Goal: Transaction & Acquisition: Subscribe to service/newsletter

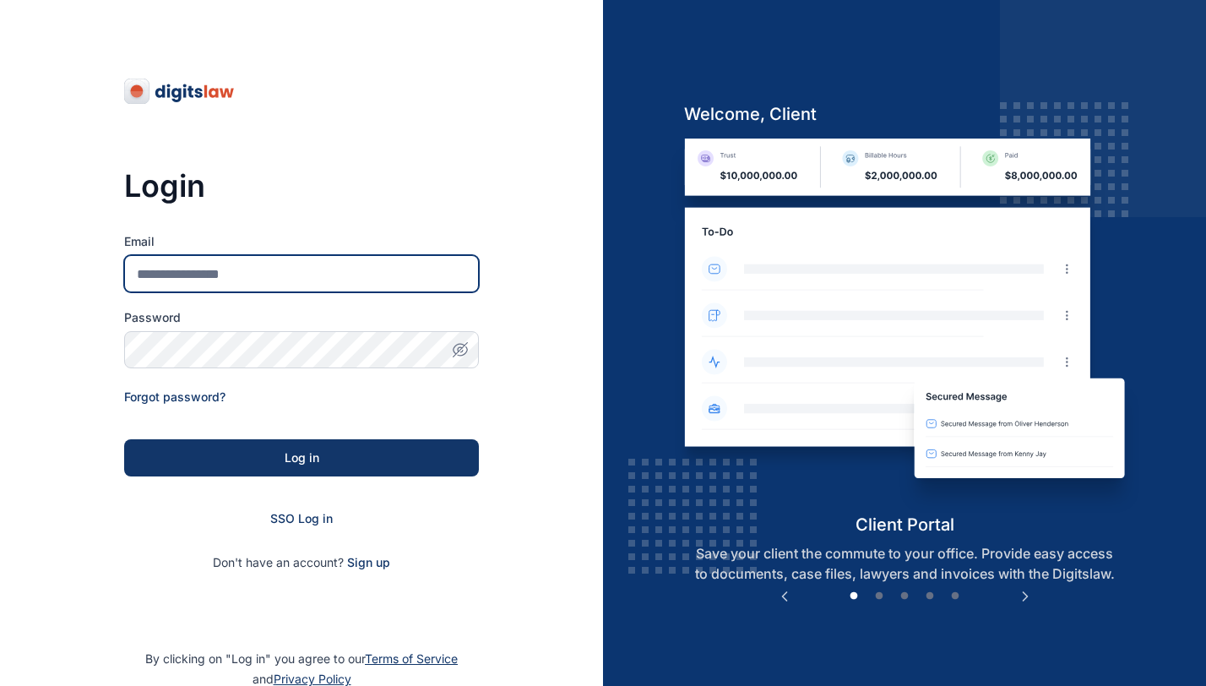
click at [376, 280] on input "Email" at bounding box center [301, 273] width 355 height 37
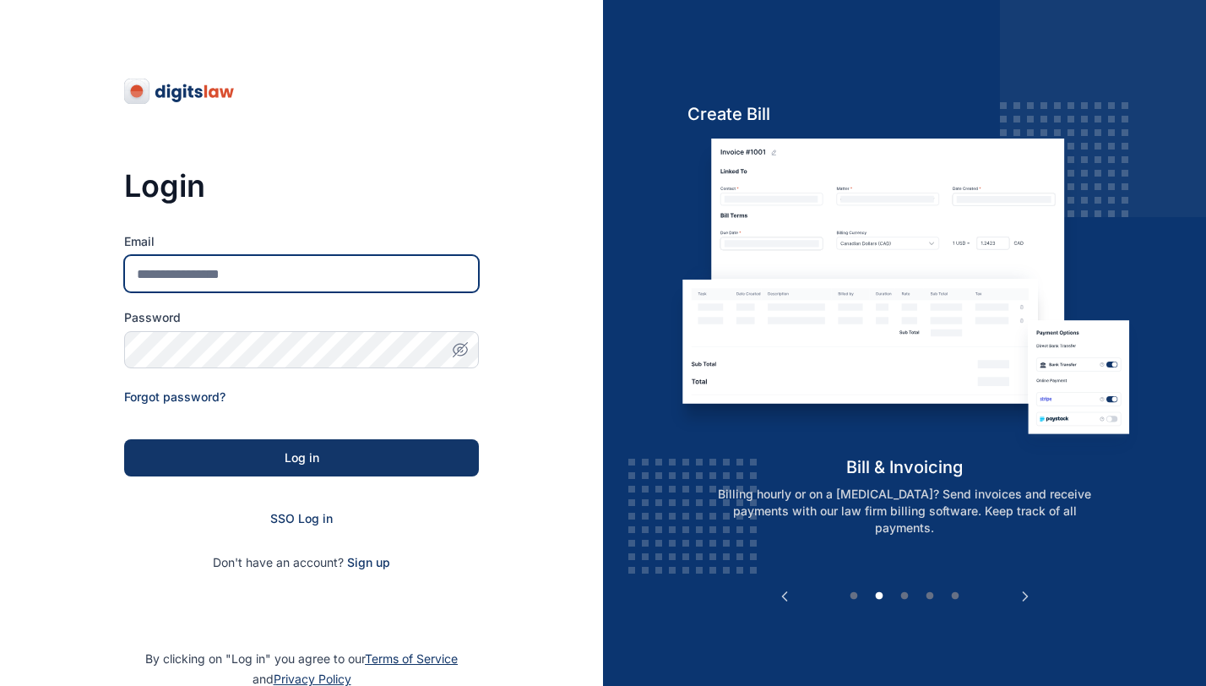
type input "**********"
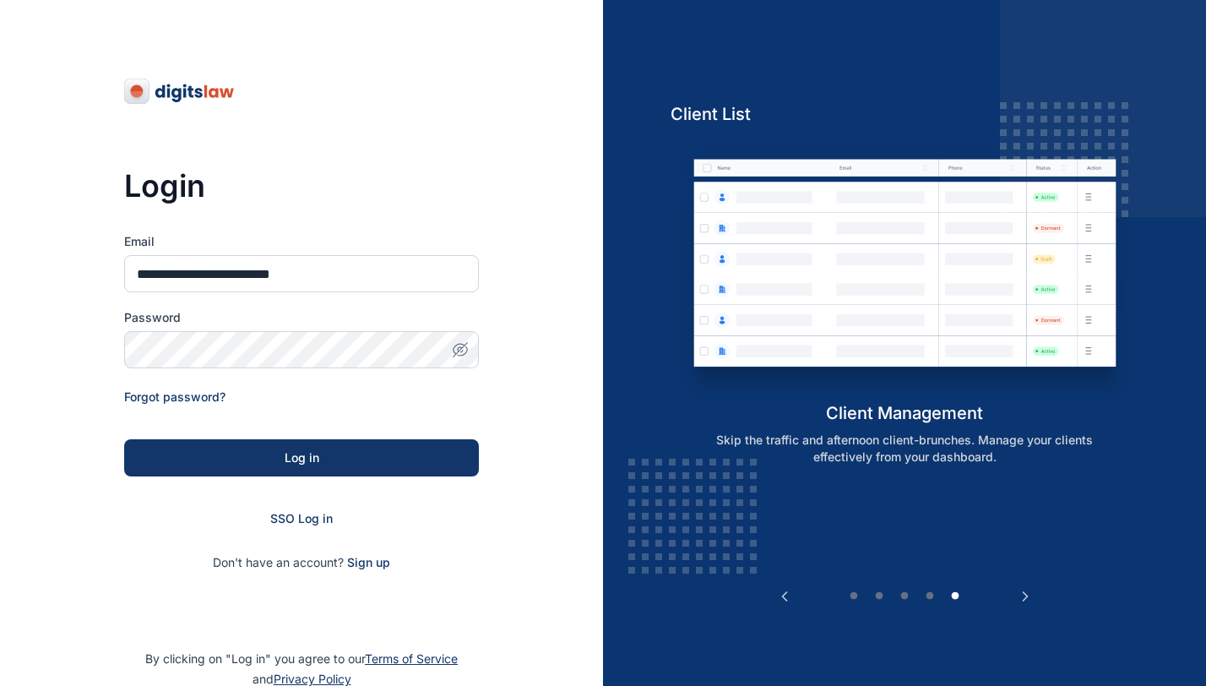
click at [465, 344] on icon "button" at bounding box center [460, 349] width 17 height 17
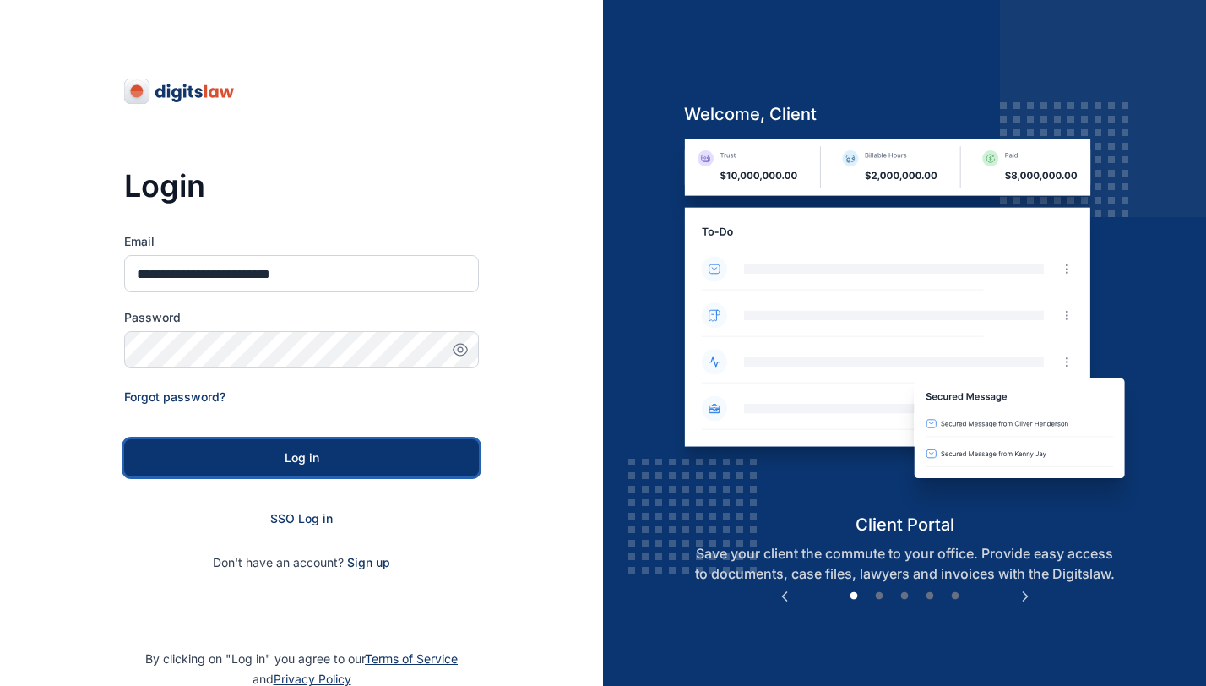
click at [419, 453] on div "Log in" at bounding box center [301, 457] width 301 height 17
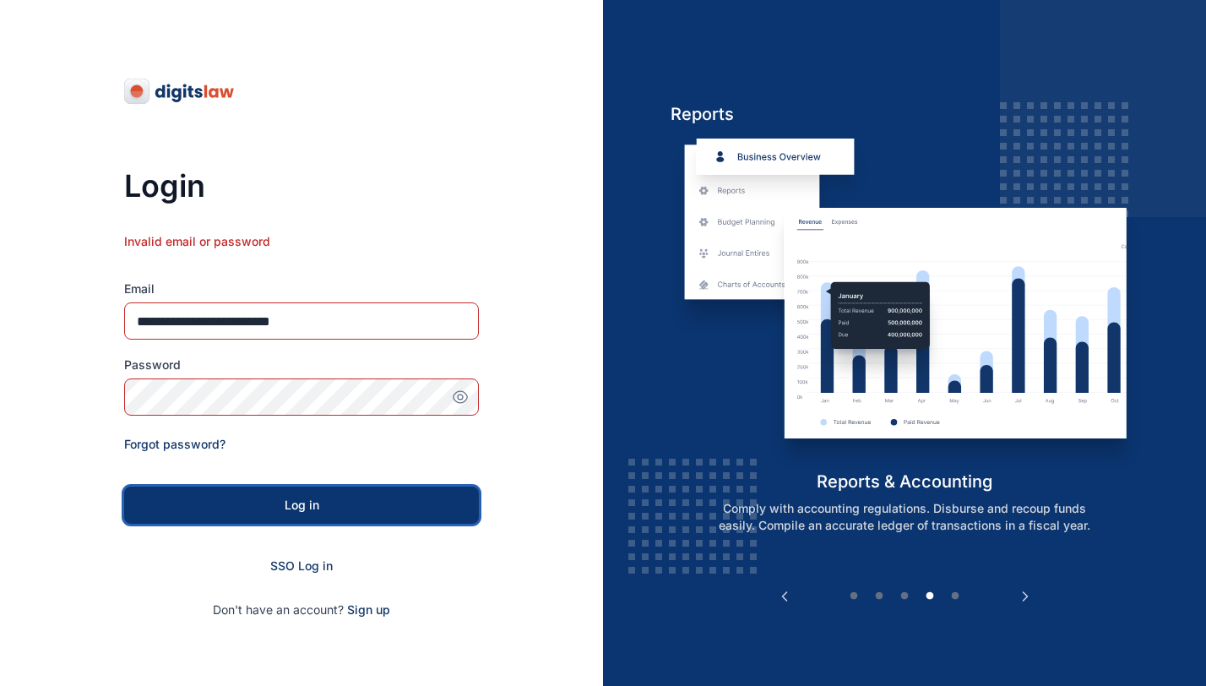
click at [363, 506] on div "Log in" at bounding box center [301, 504] width 301 height 17
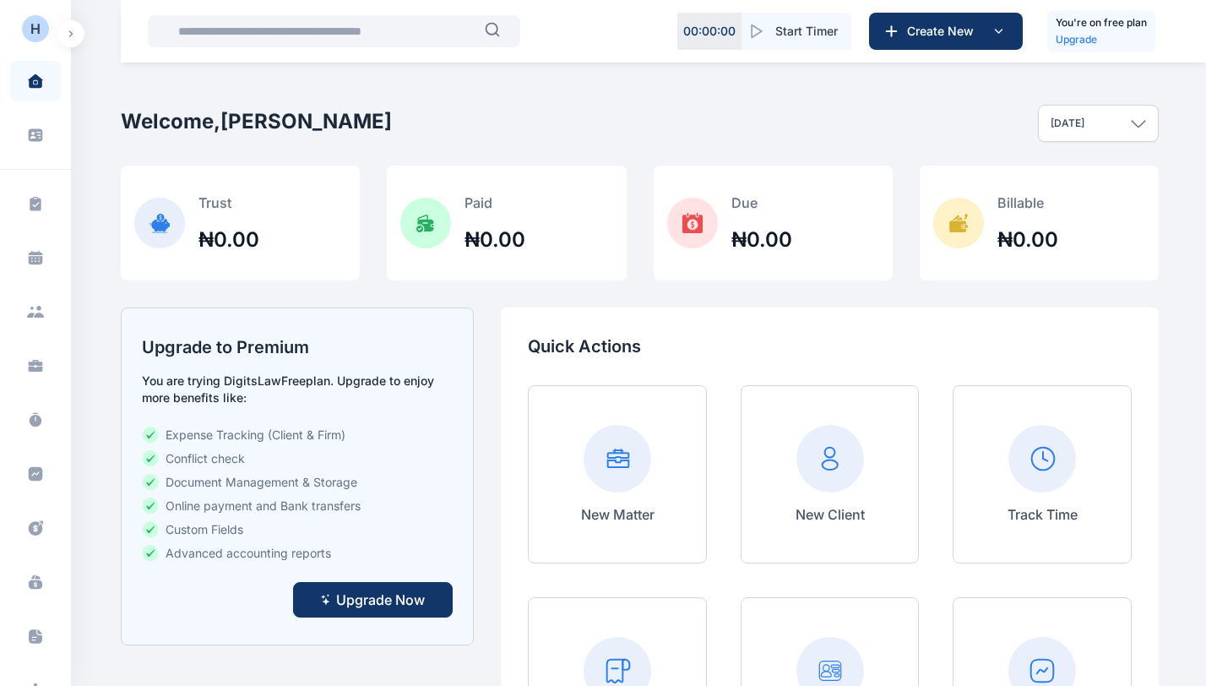
click at [431, 595] on button "Upgrade Now" at bounding box center [373, 599] width 160 height 35
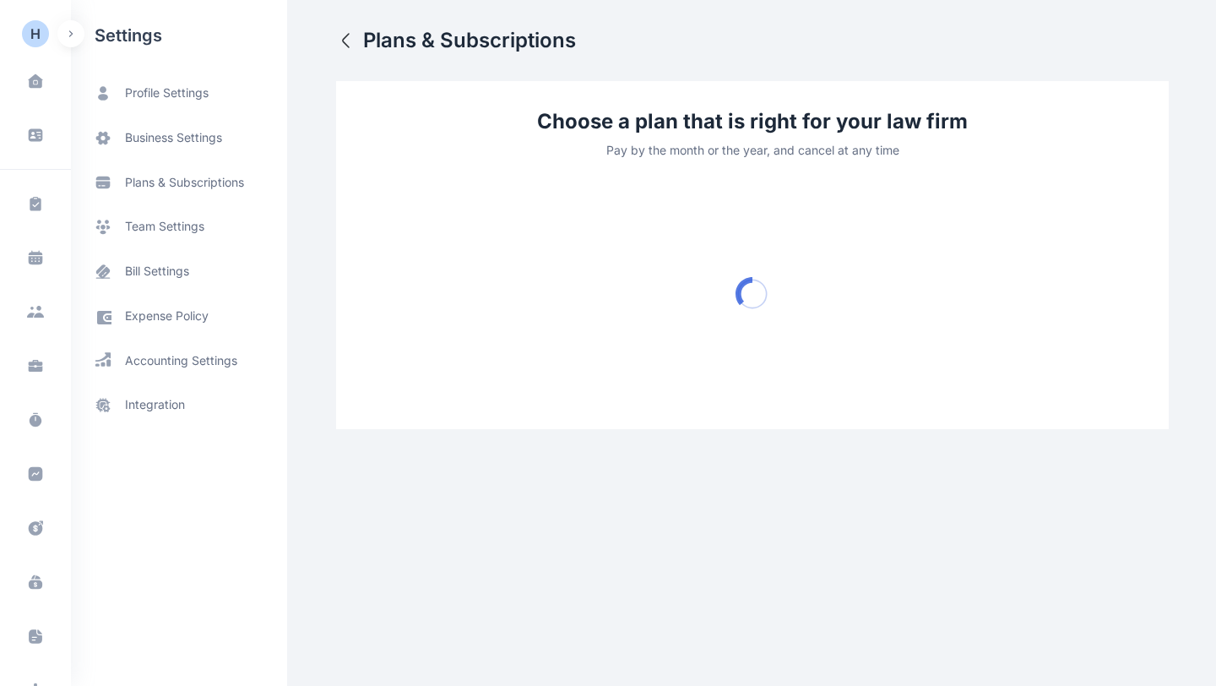
click at [428, 456] on html "00 : 00 : 00 Start Timer Create New You're on free plan Upgrade H Dashboard das…" at bounding box center [608, 228] width 1216 height 456
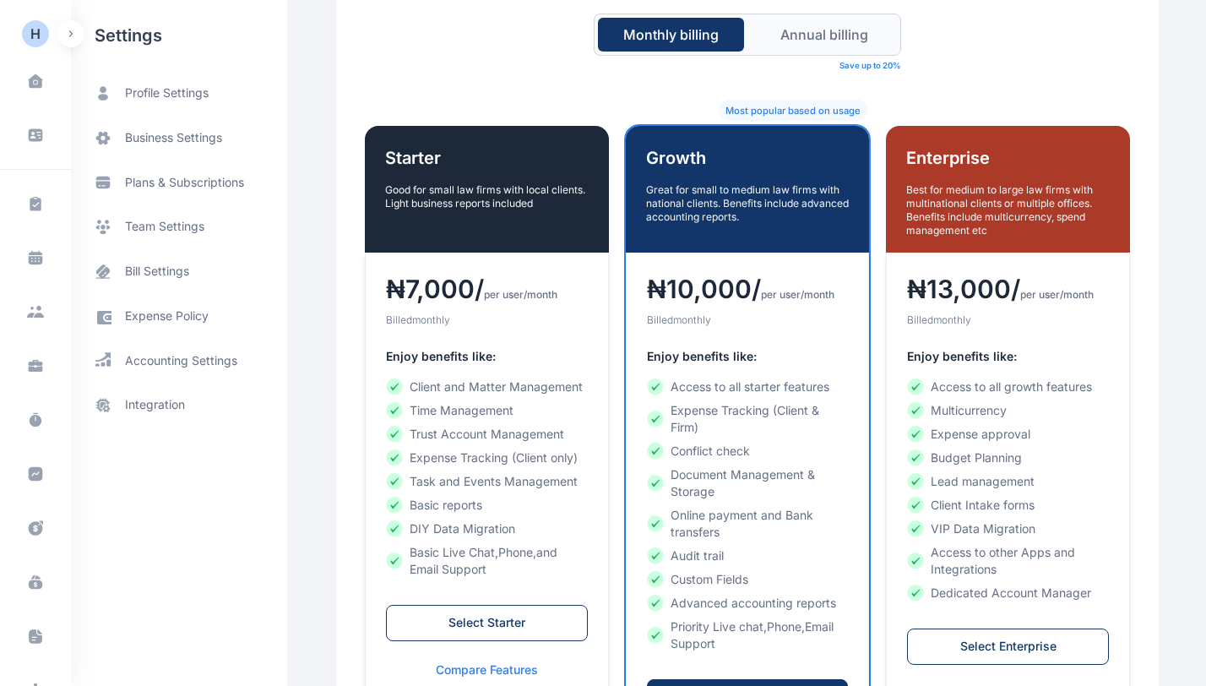
scroll to position [567, 0]
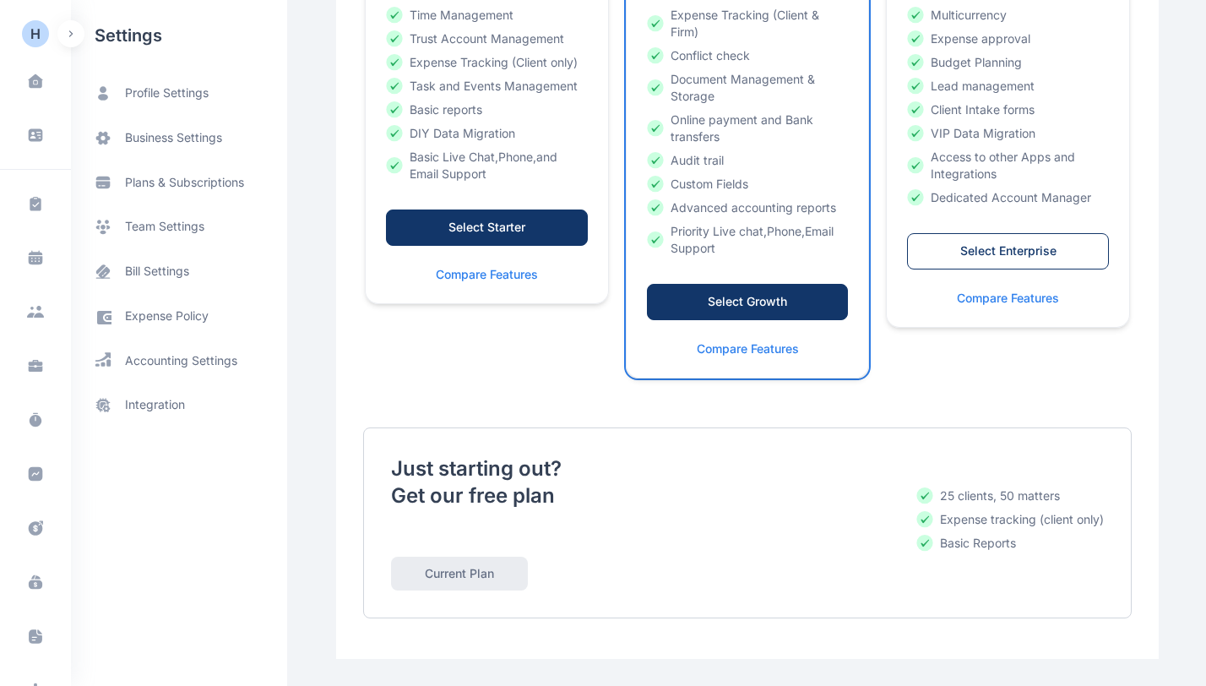
click at [518, 228] on div "Select Starter" at bounding box center [487, 227] width 166 height 17
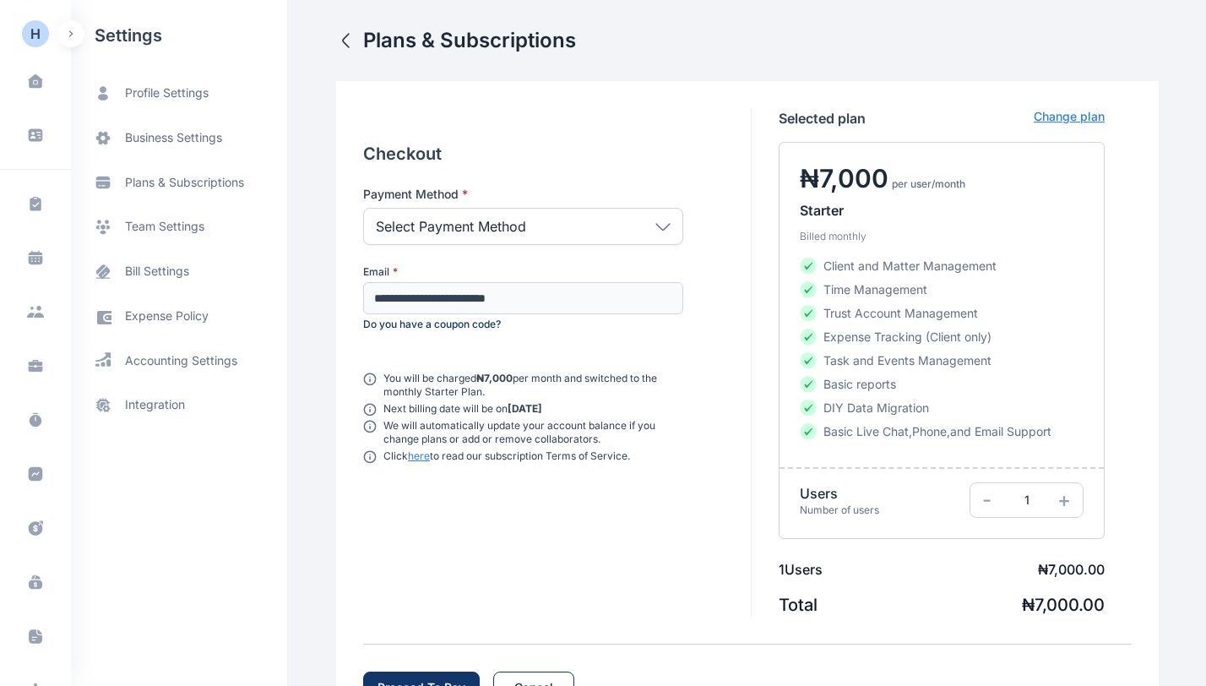
scroll to position [72, 0]
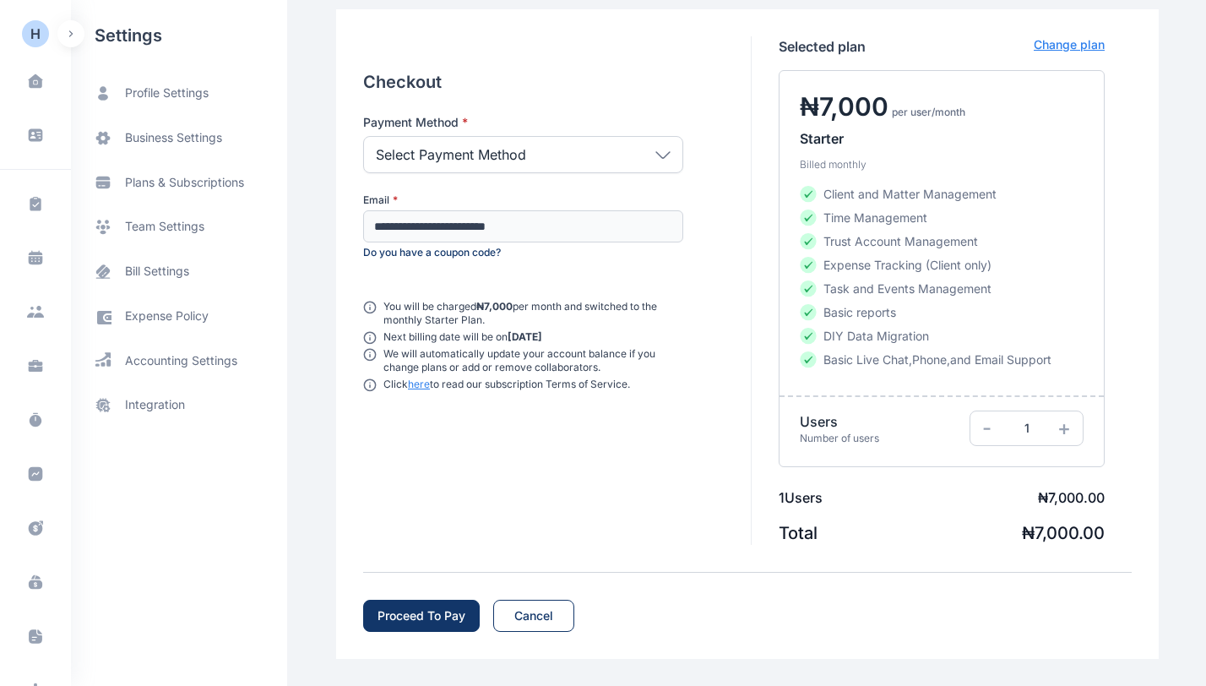
click at [665, 159] on div "Select Payment Method" at bounding box center [523, 154] width 320 height 37
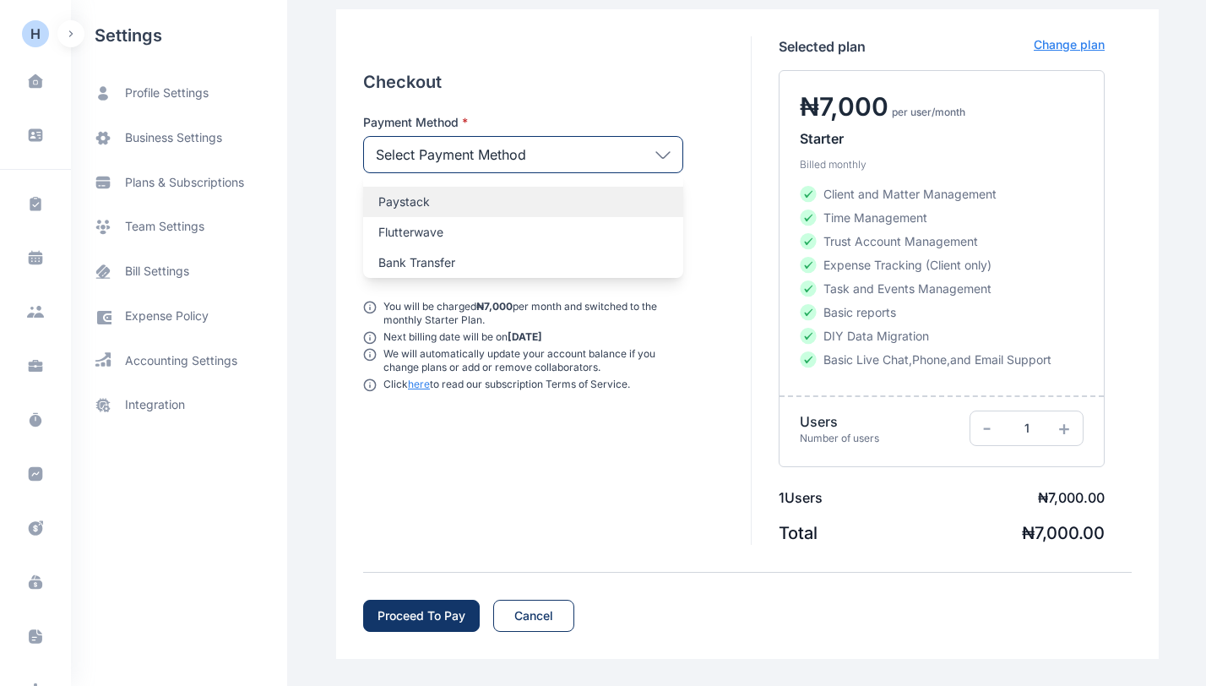
click at [498, 212] on div "Paystack" at bounding box center [523, 202] width 320 height 30
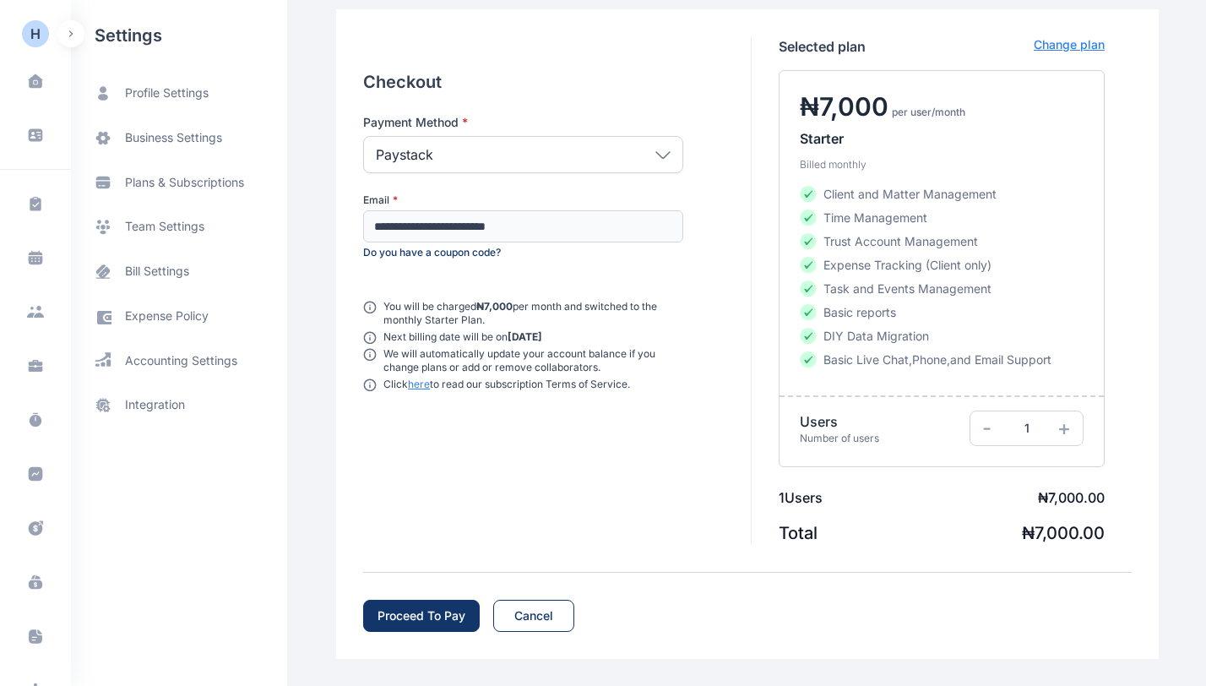
click at [423, 607] on div "Proceed To Pay" at bounding box center [421, 615] width 88 height 17
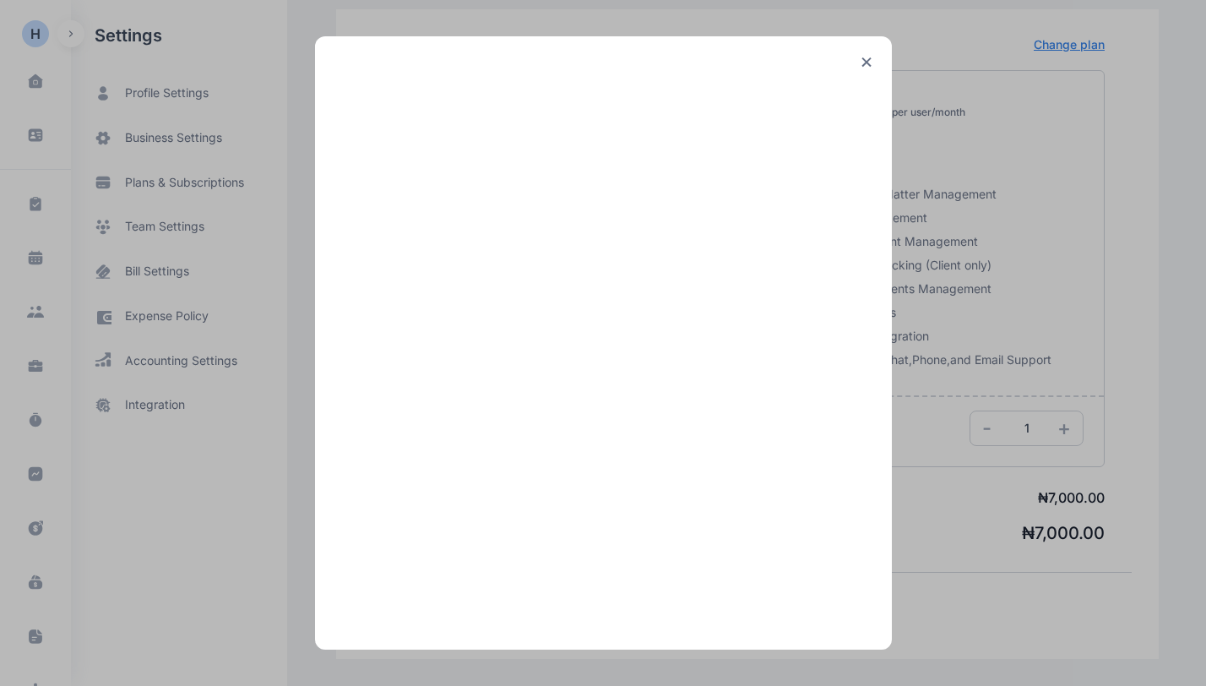
click at [871, 60] on icon at bounding box center [866, 62] width 10 height 11
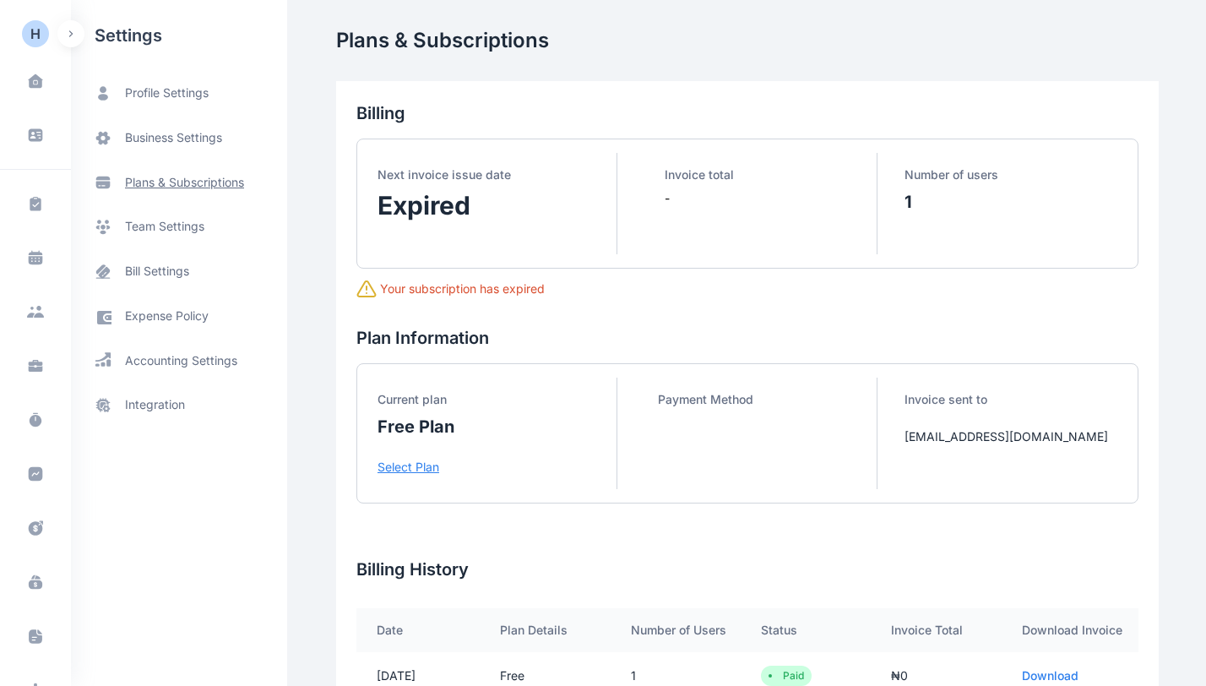
click at [188, 192] on span "plans & subscriptions" at bounding box center [179, 182] width 216 height 44
click at [220, 182] on span "plans & subscriptions" at bounding box center [184, 182] width 119 height 17
click at [65, 34] on button "button" at bounding box center [70, 33] width 27 height 27
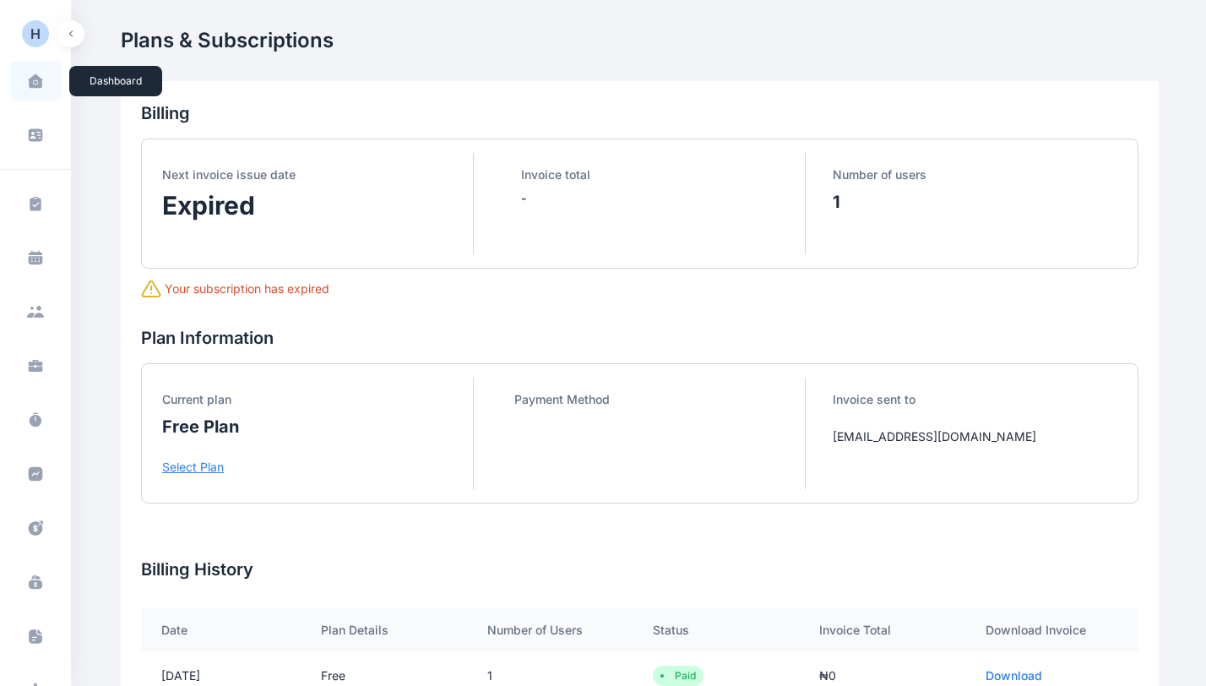
click at [36, 98] on span at bounding box center [35, 80] width 42 height 35
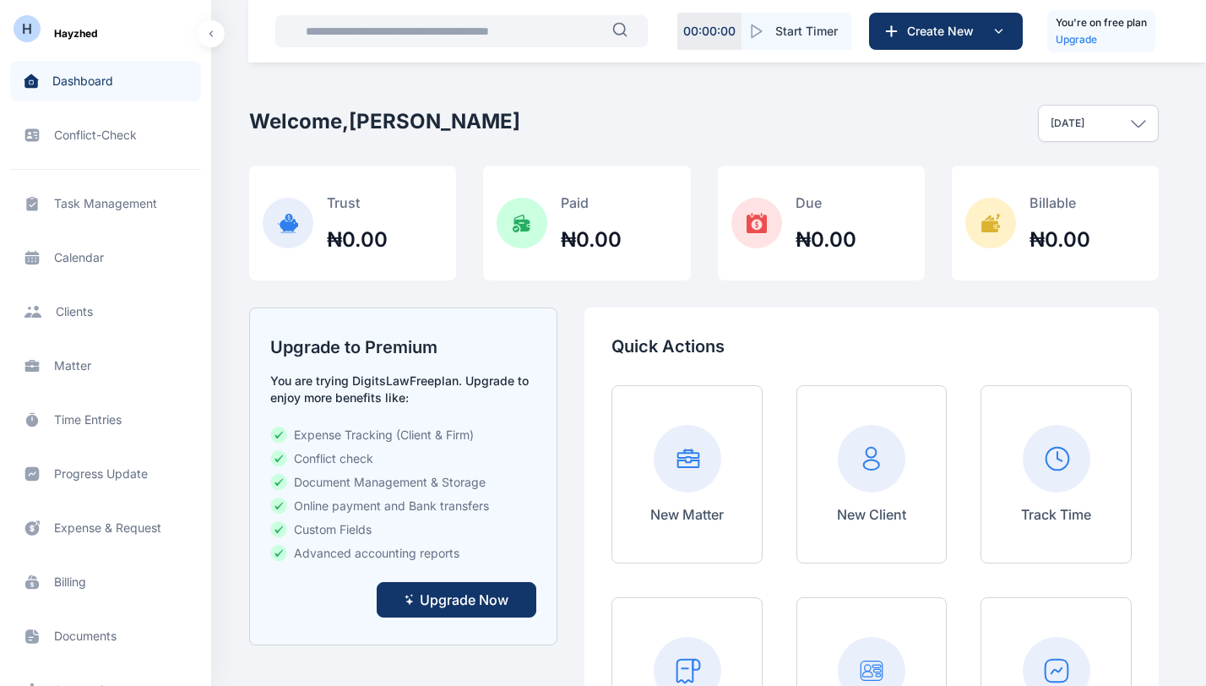
click at [469, 596] on span "Upgrade Now" at bounding box center [464, 599] width 89 height 20
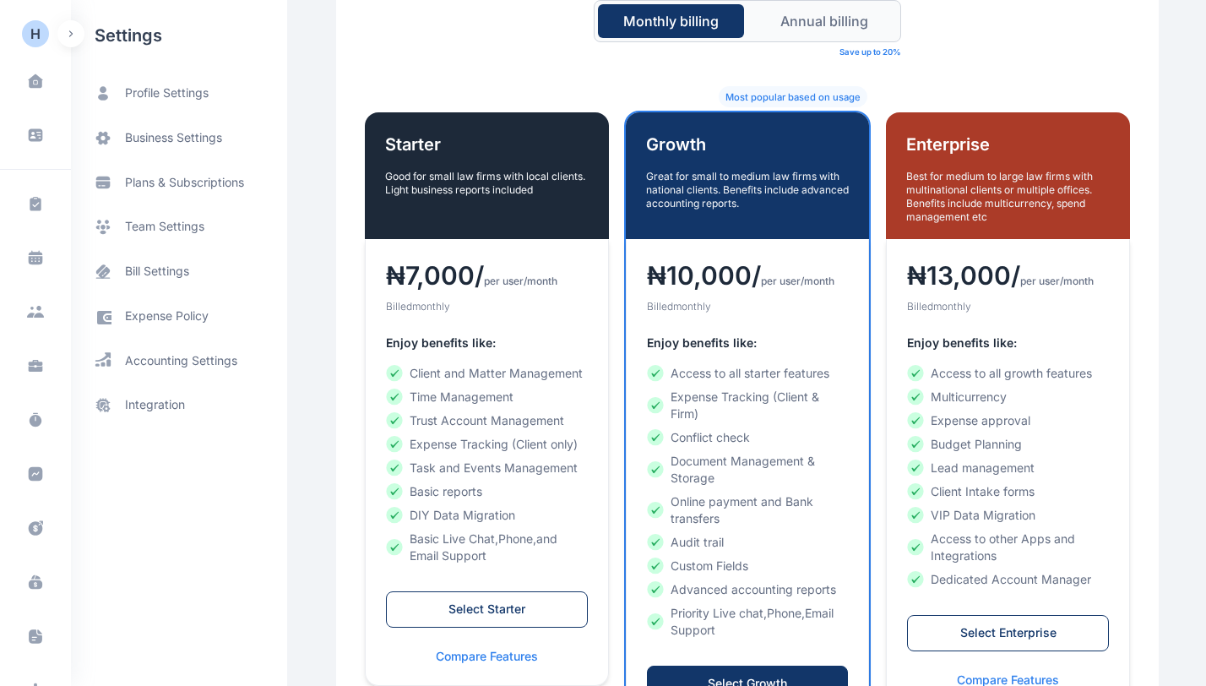
scroll to position [567, 0]
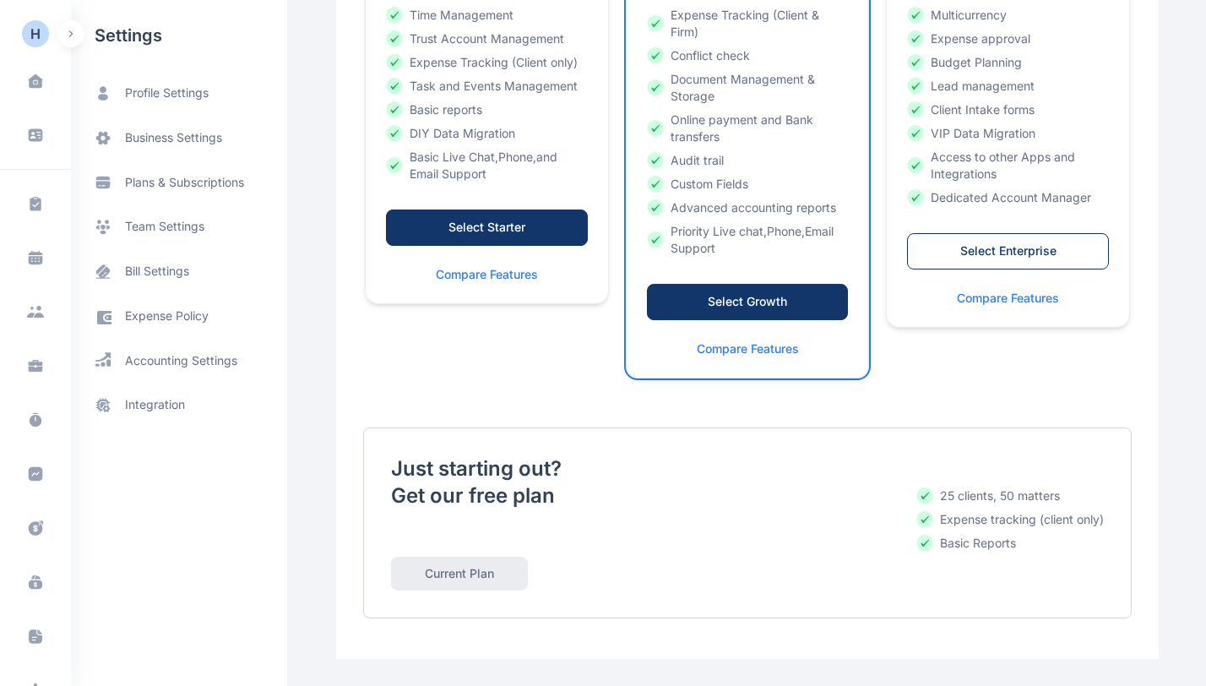
click at [496, 224] on div "Select Starter" at bounding box center [487, 227] width 166 height 17
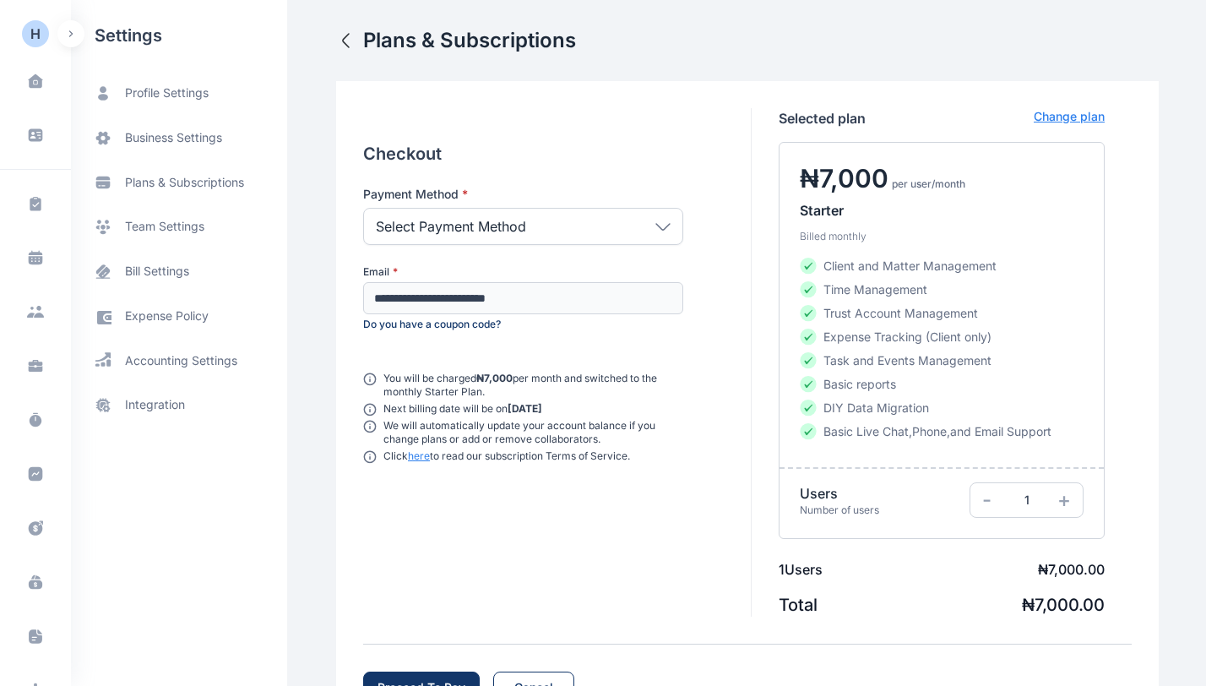
click at [610, 232] on div "Select Payment Method" at bounding box center [523, 226] width 320 height 37
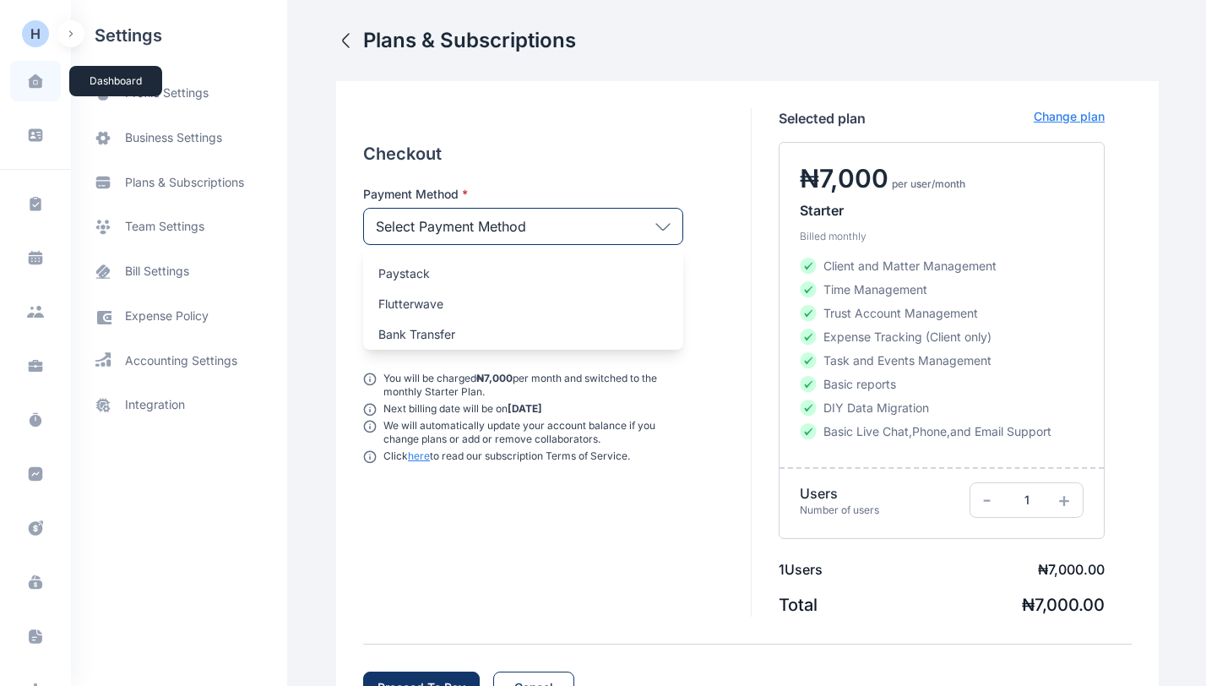
click at [28, 85] on icon at bounding box center [35, 81] width 14 height 14
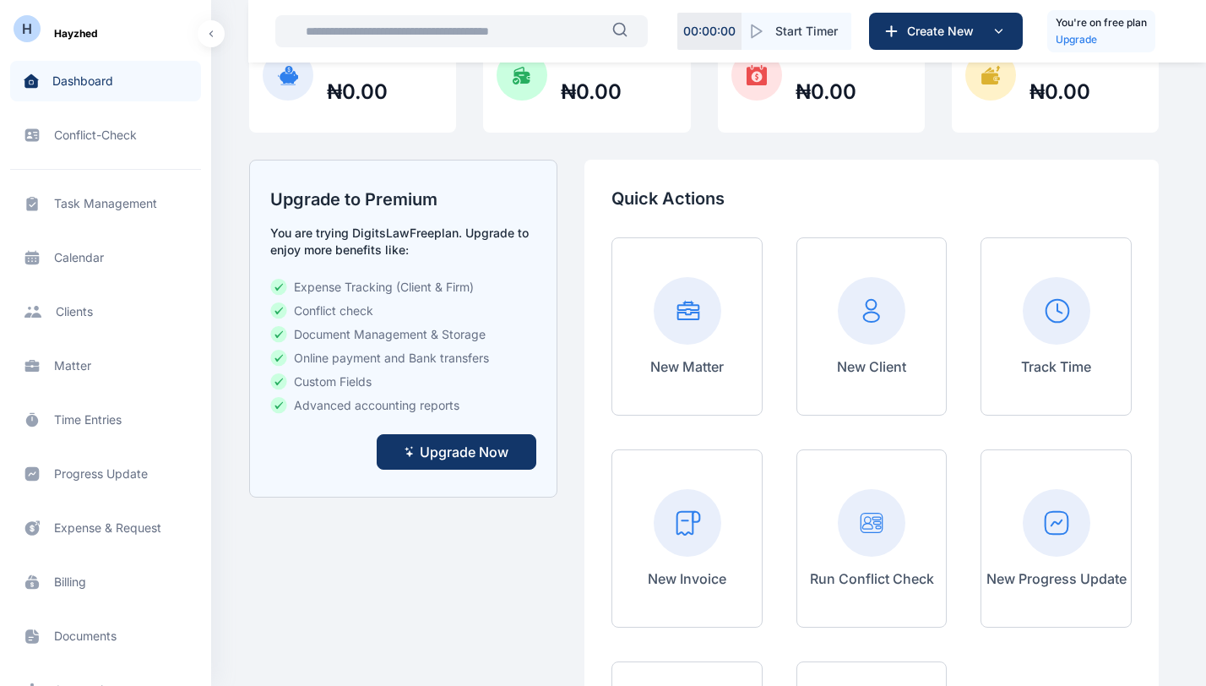
scroll to position [151, 0]
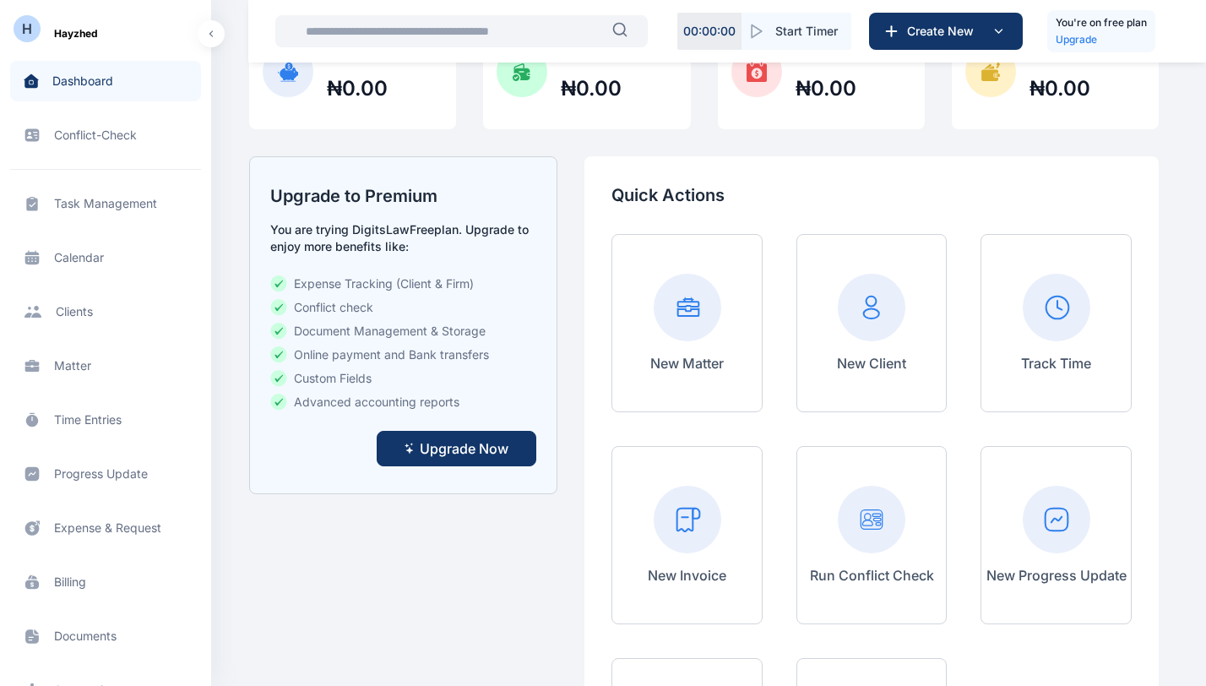
click at [102, 313] on span "Client clients clients" at bounding box center [105, 311] width 191 height 41
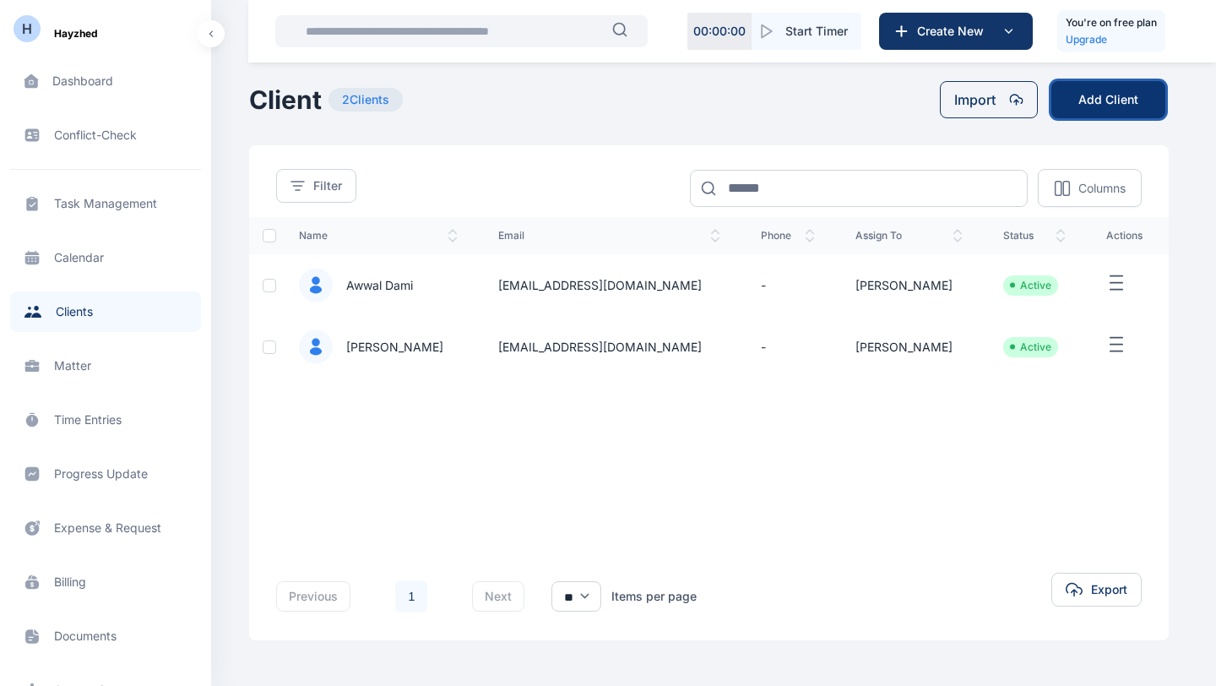
click at [1109, 111] on button "Add Client" at bounding box center [1108, 99] width 114 height 37
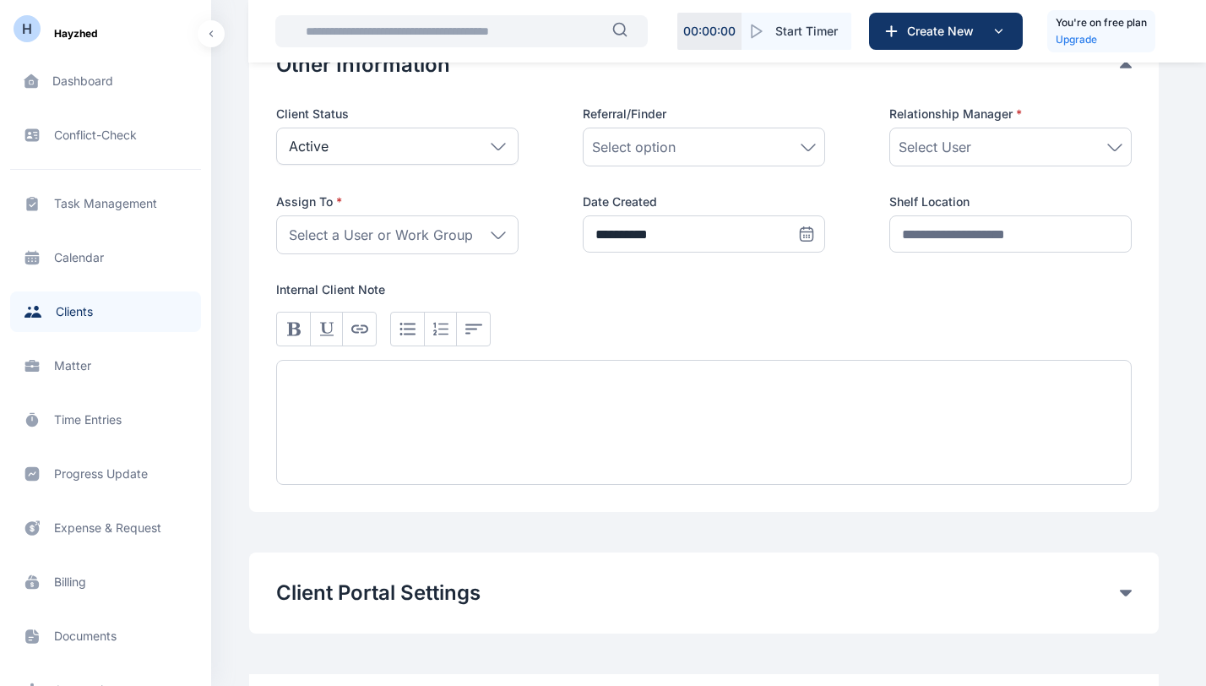
scroll to position [437, 0]
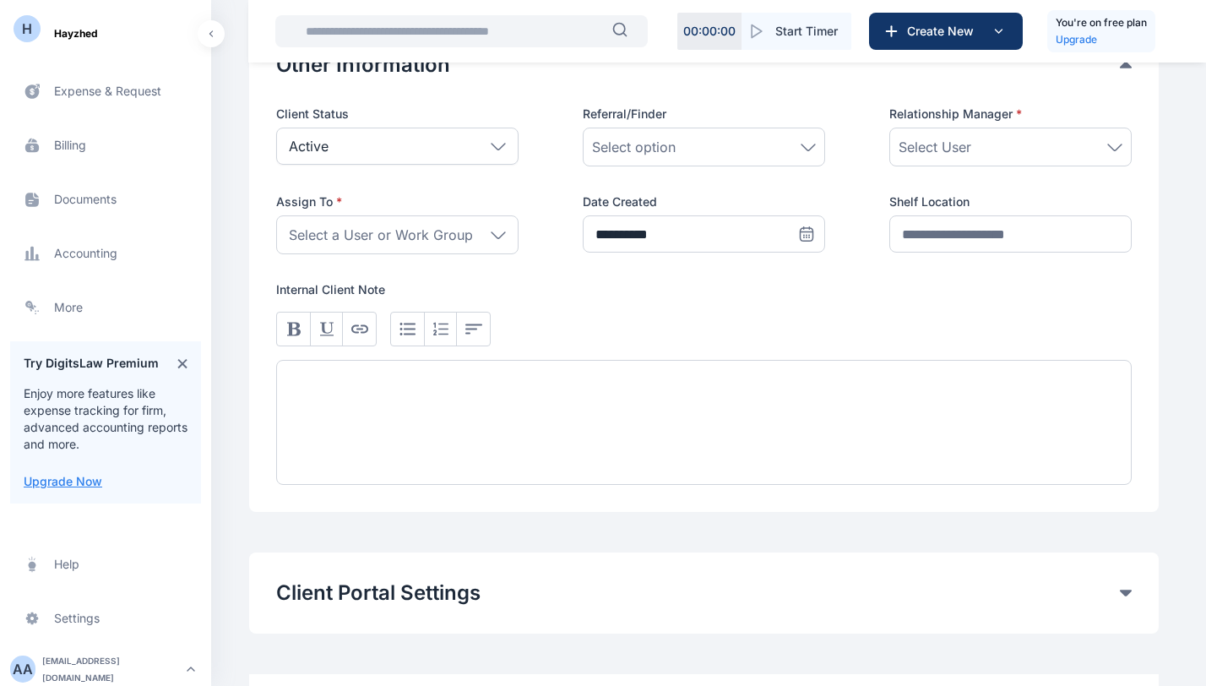
click at [181, 670] on rect "button" at bounding box center [191, 669] width 20 height 20
click at [269, 662] on span "Log out" at bounding box center [284, 666] width 42 height 17
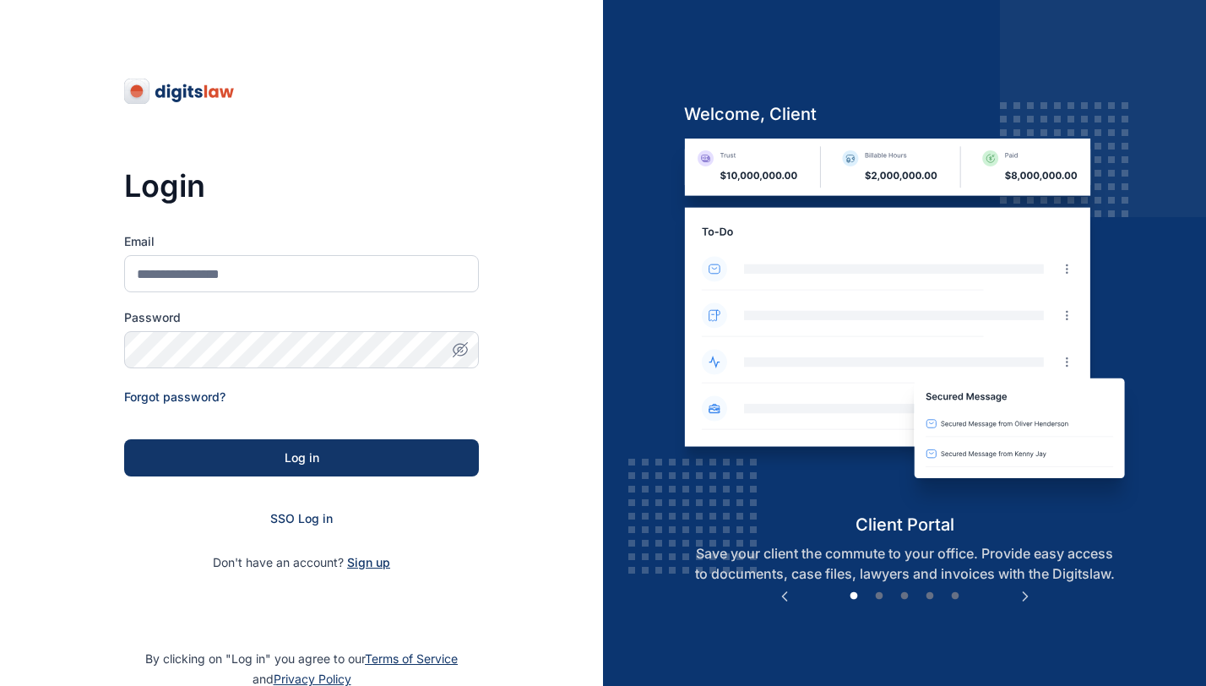
click at [376, 563] on span "Sign up" at bounding box center [368, 562] width 43 height 17
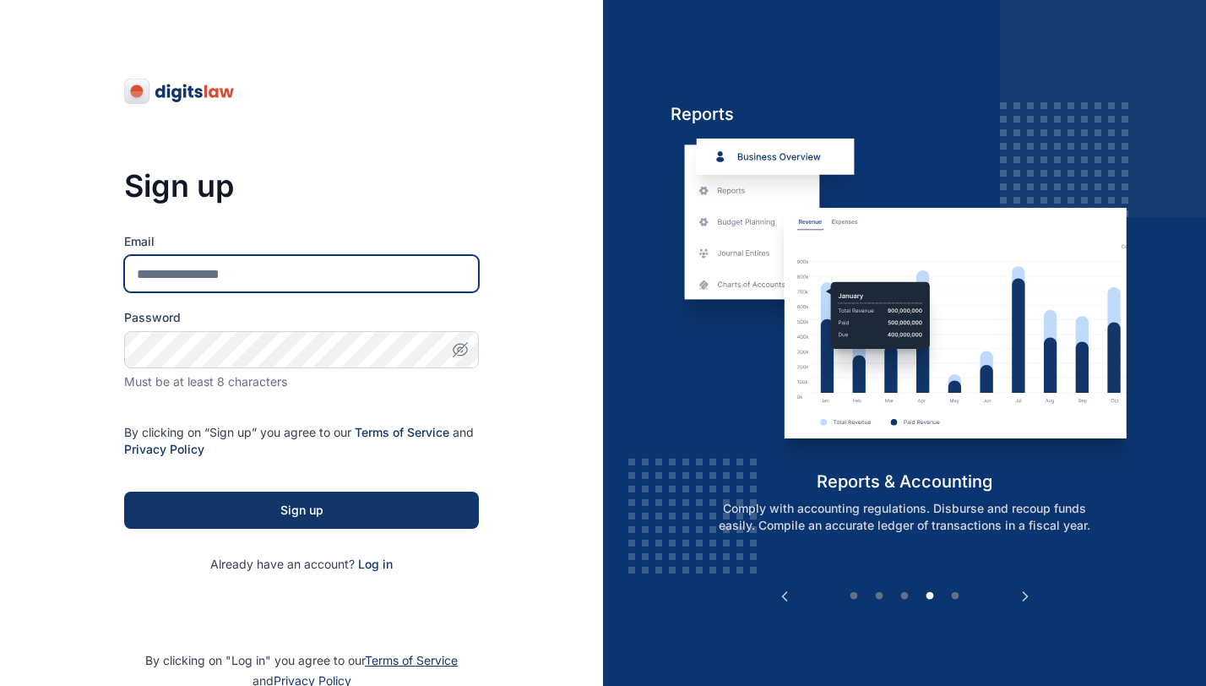
click at [306, 267] on input "Email" at bounding box center [301, 273] width 355 height 37
type input "**********"
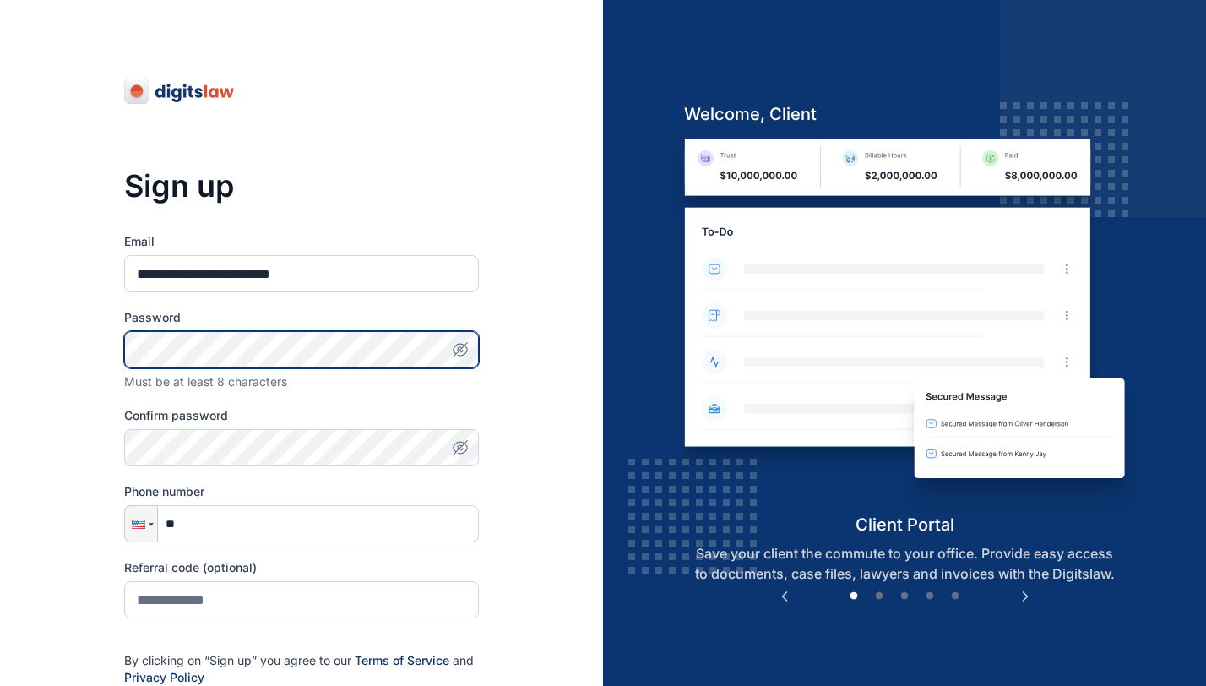
scroll to position [314, 0]
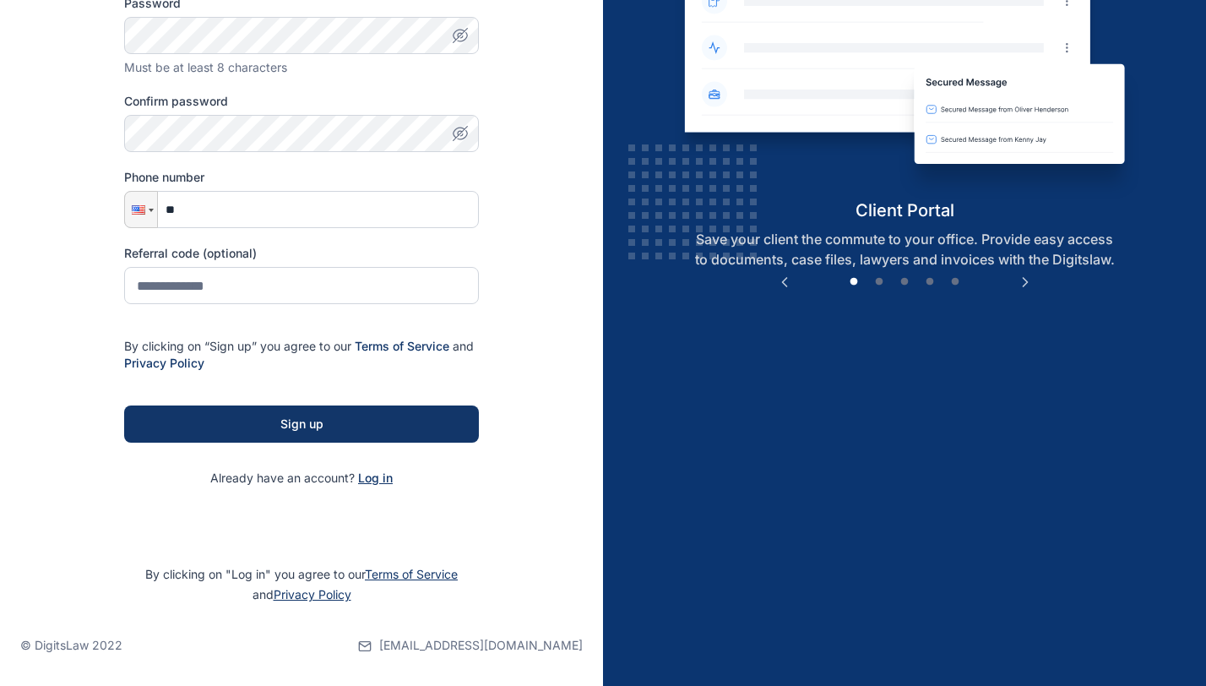
click at [382, 471] on span "Log in" at bounding box center [375, 477] width 35 height 14
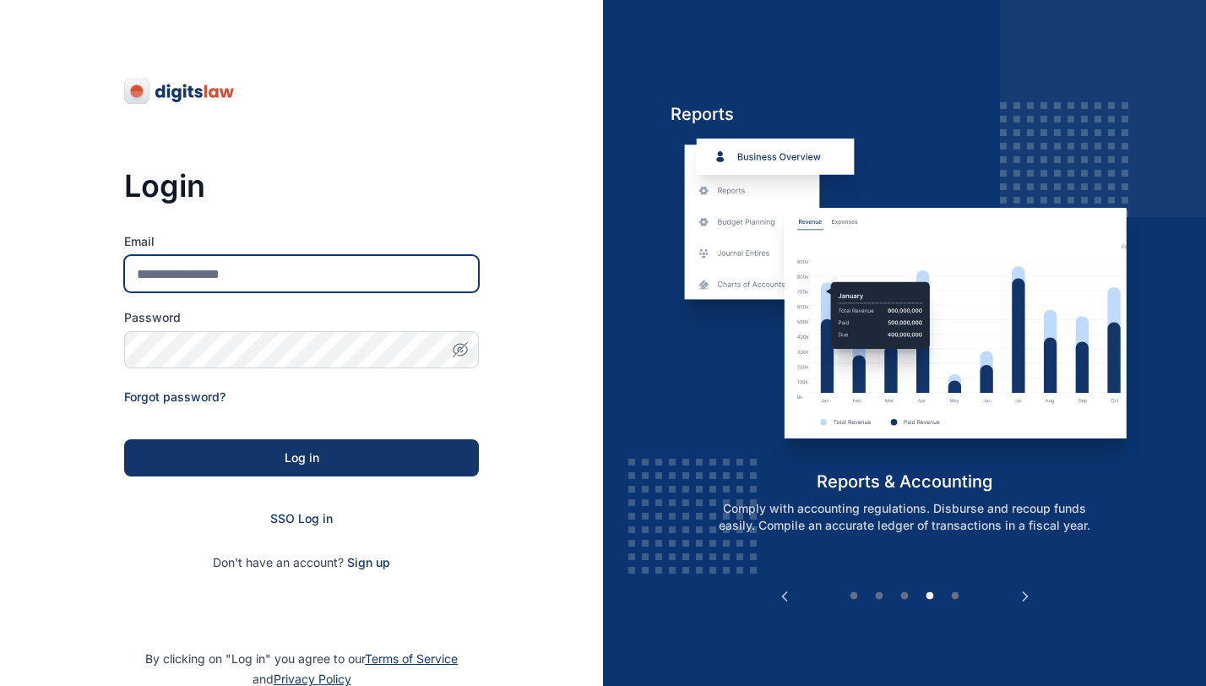
click at [279, 277] on input "Email" at bounding box center [301, 273] width 355 height 37
type input "**********"
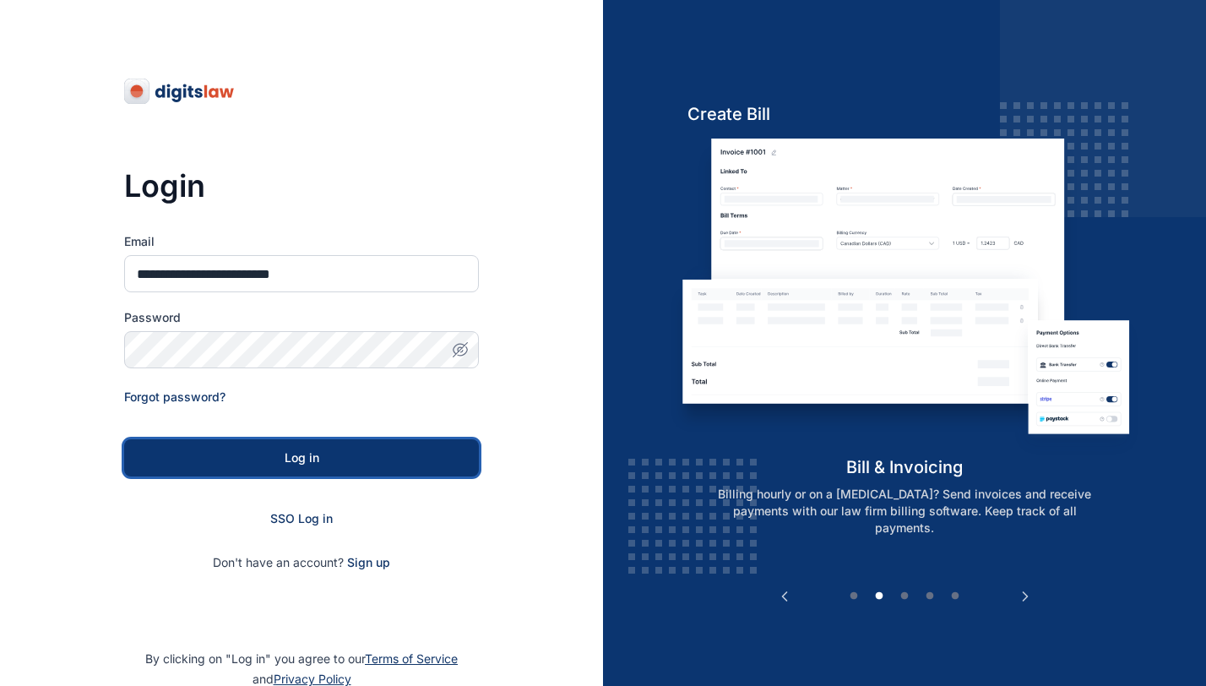
click at [285, 465] on div "Log in" at bounding box center [301, 457] width 301 height 17
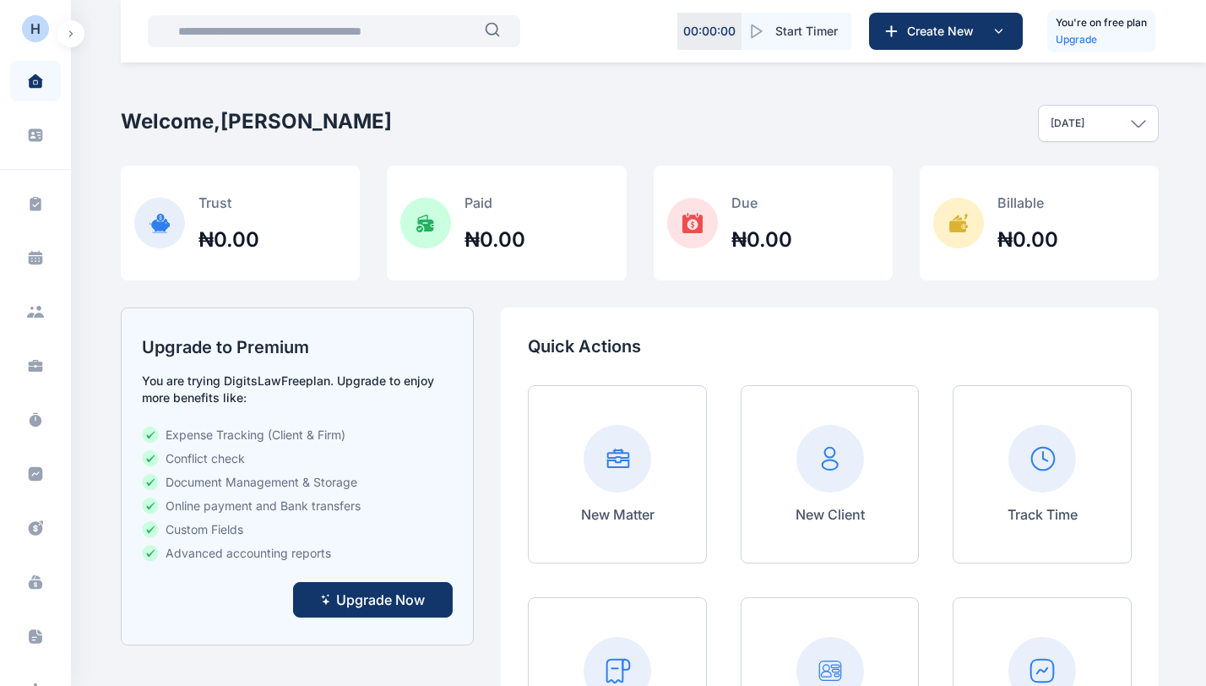
click at [409, 592] on span "Upgrade Now" at bounding box center [380, 599] width 89 height 20
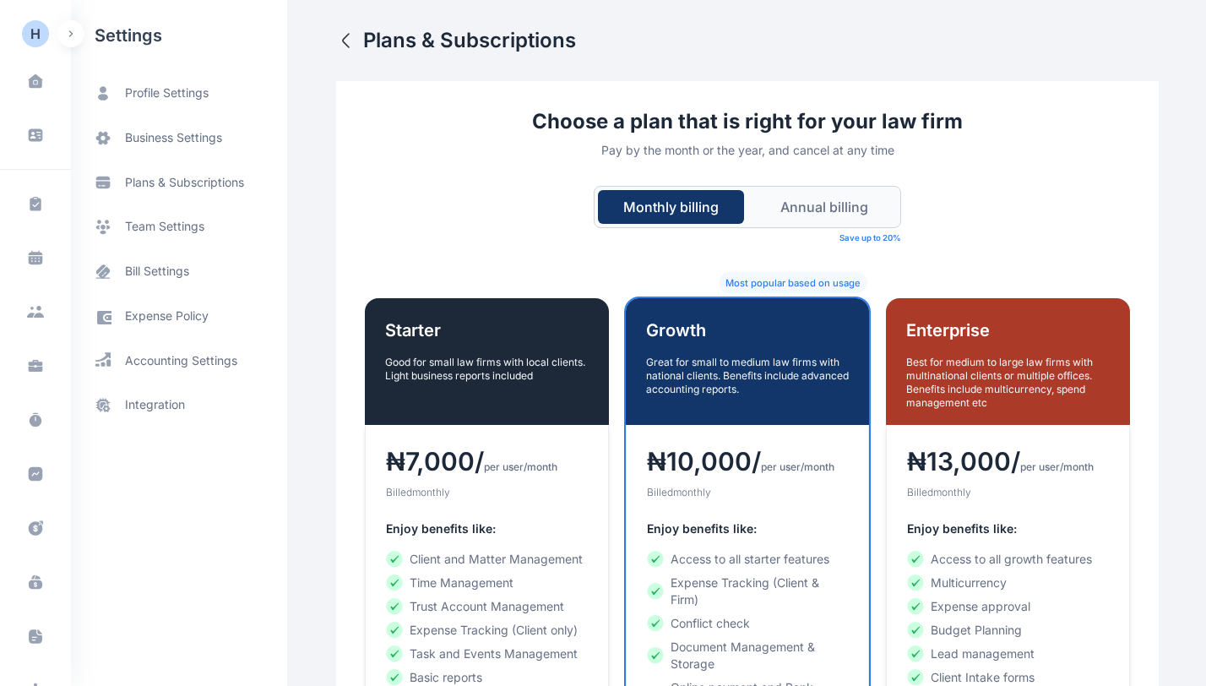
click at [68, 34] on icon "button" at bounding box center [70, 33] width 5 height 7
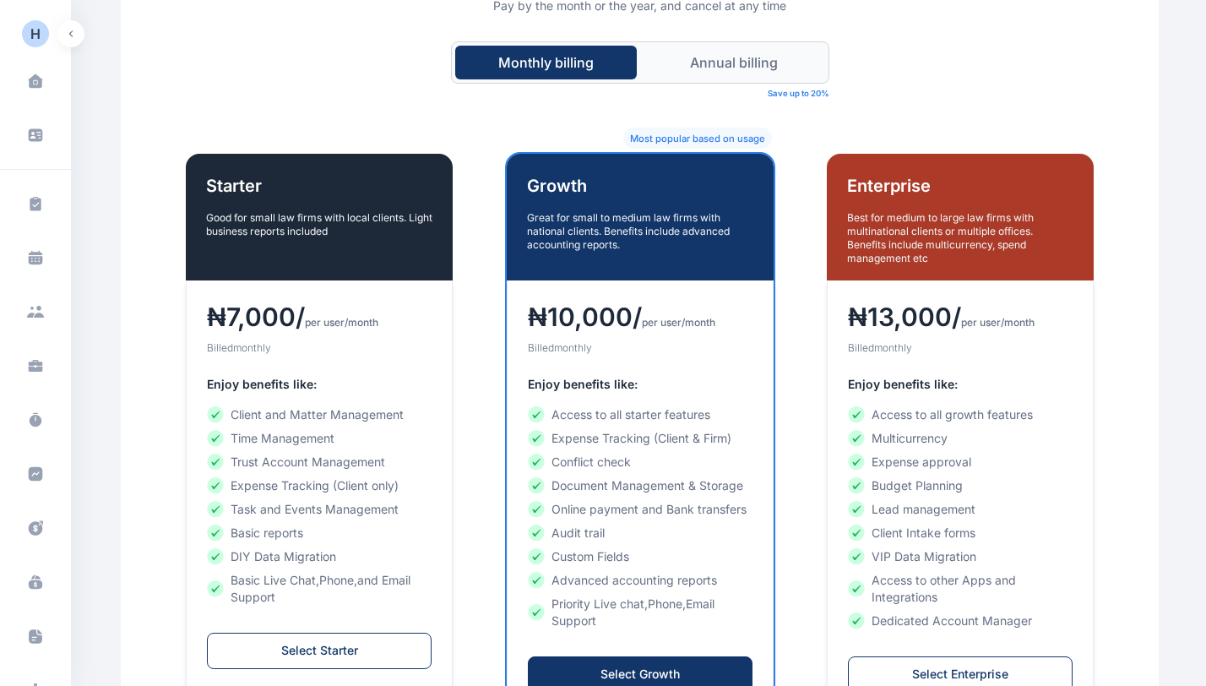
scroll to position [113, 0]
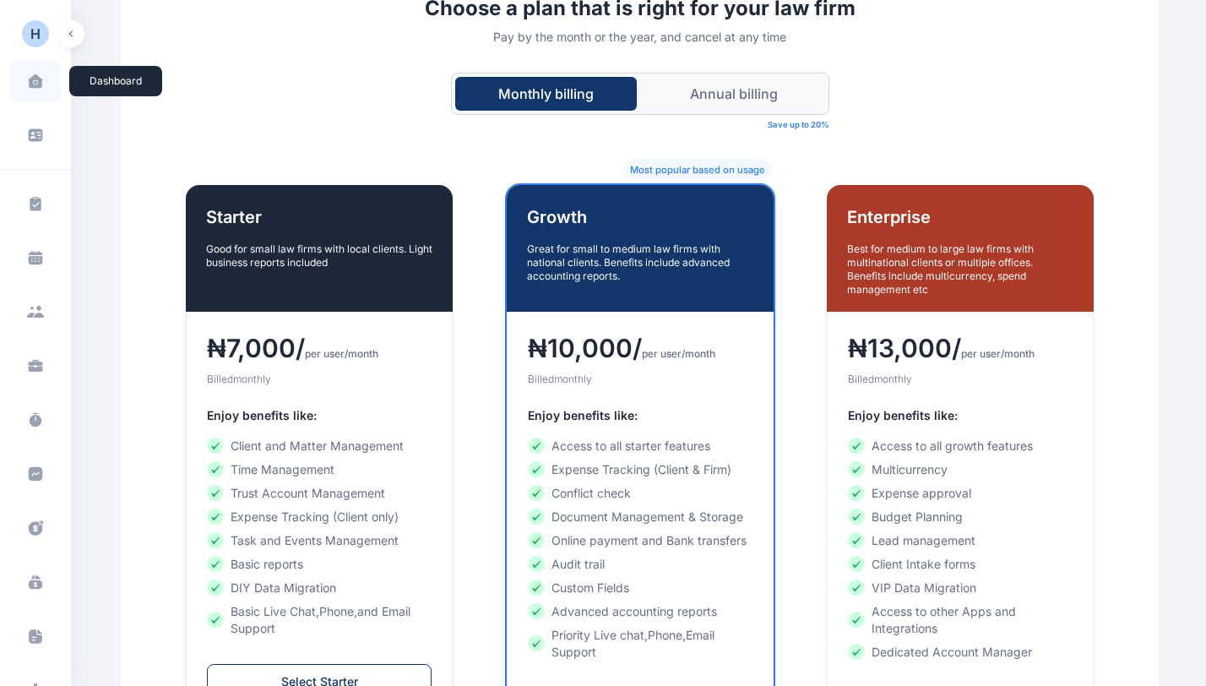
click at [30, 85] on icon at bounding box center [35, 81] width 14 height 14
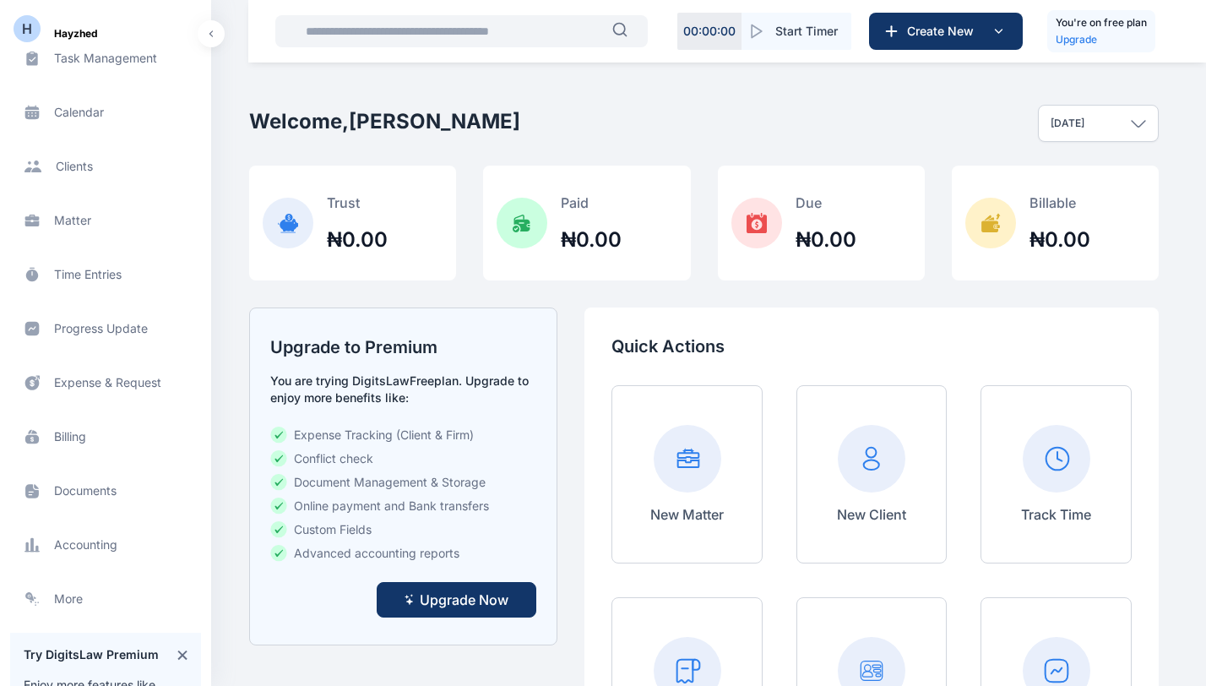
scroll to position [437, 0]
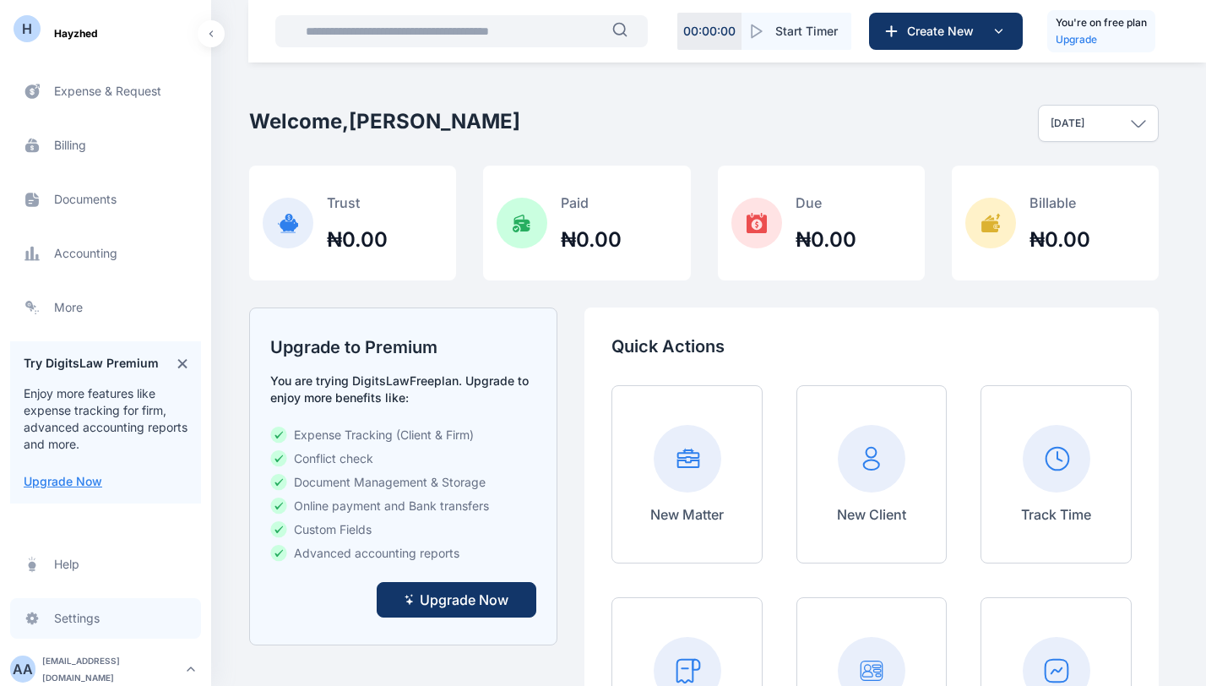
click at [119, 617] on span "Settings settings settings" at bounding box center [105, 618] width 191 height 41
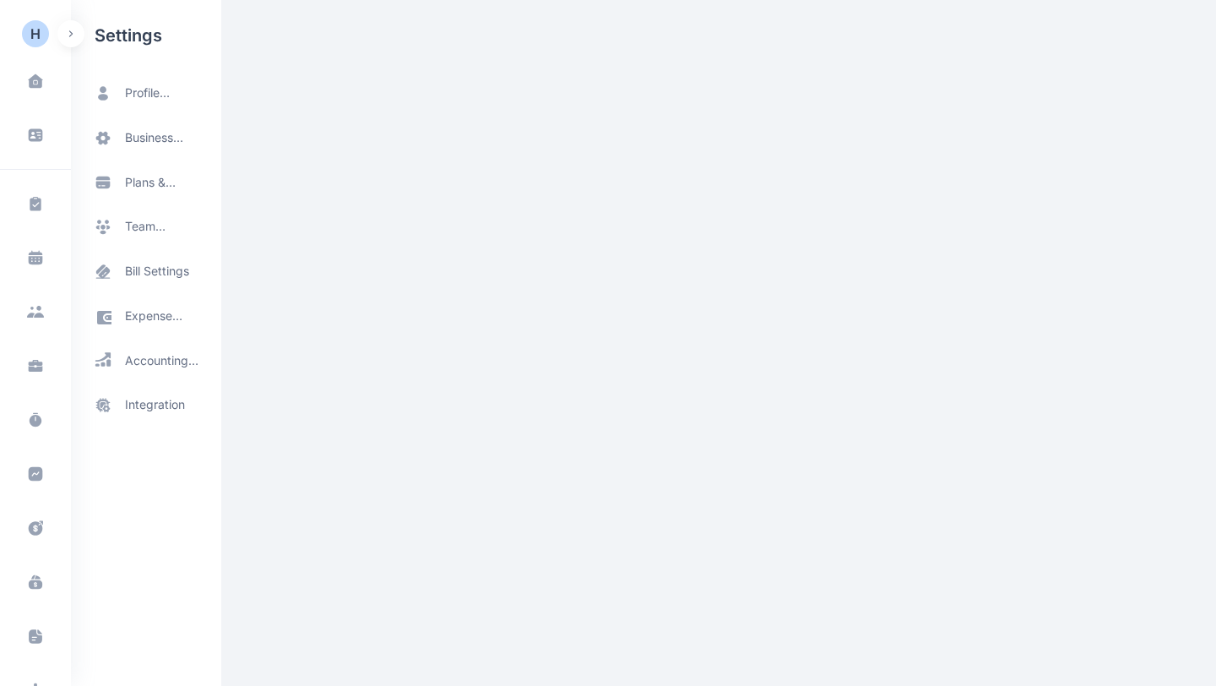
click at [119, 617] on div "settings profile settings business settings plans & subscriptions team settings…" at bounding box center [147, 343] width 153 height 686
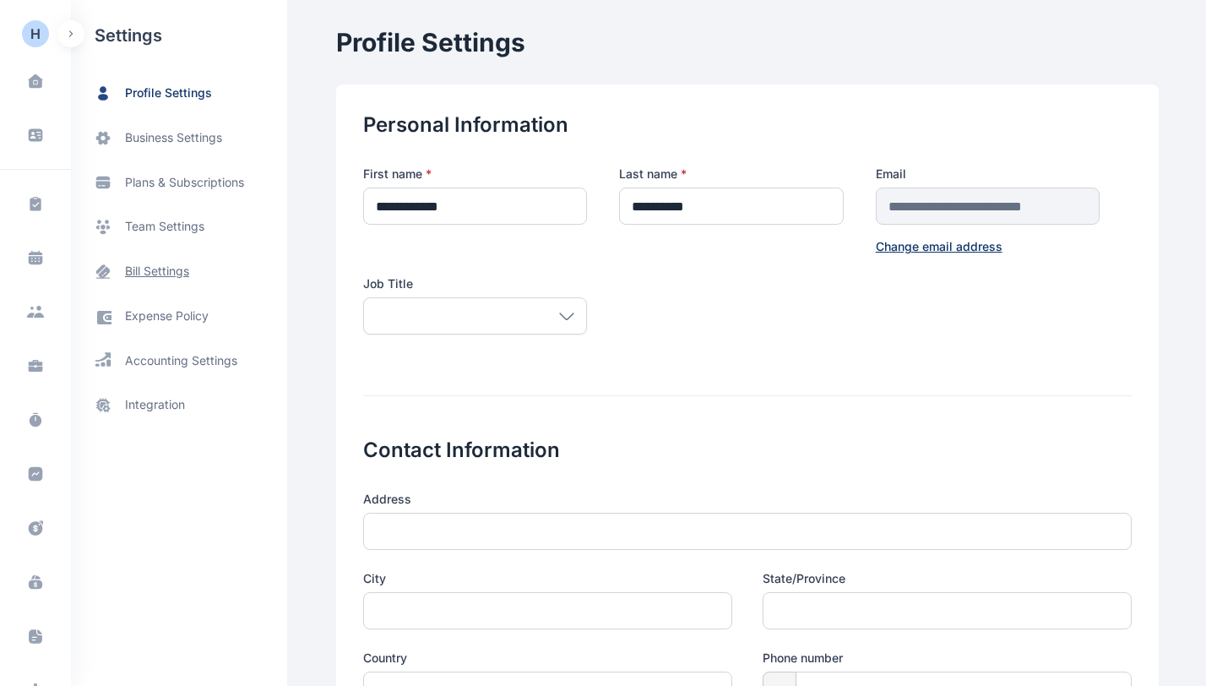
click at [154, 278] on span "bill settings" at bounding box center [157, 272] width 64 height 18
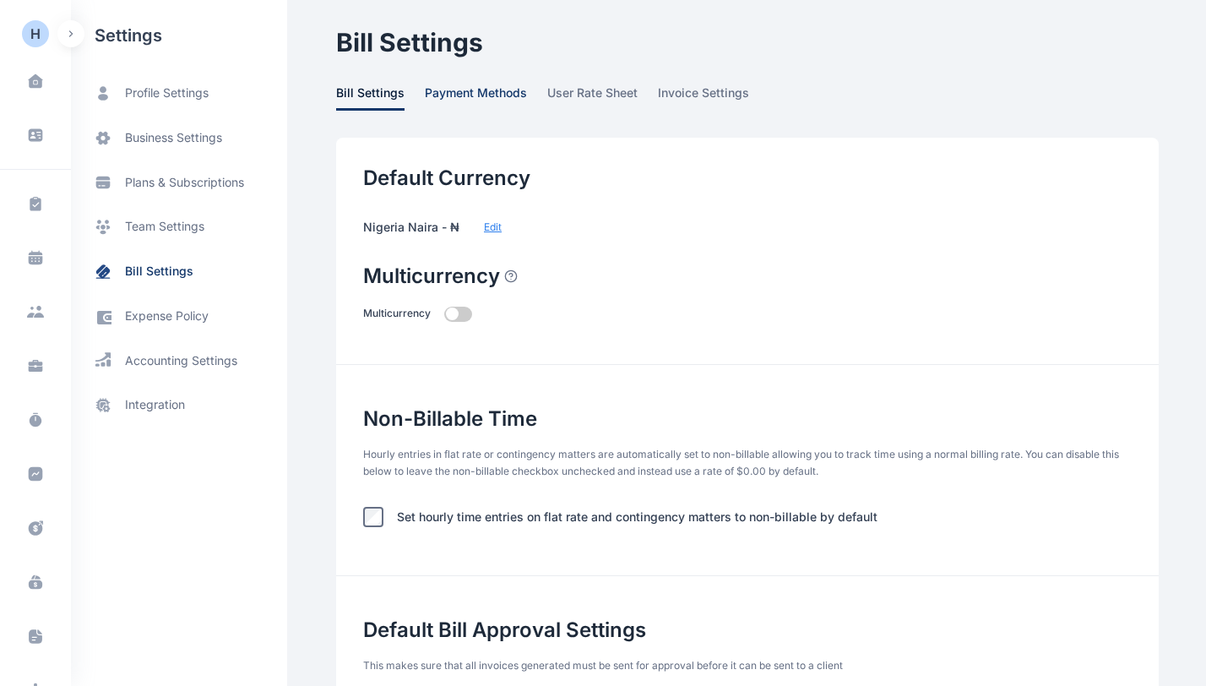
click at [484, 89] on span "payment methods" at bounding box center [476, 97] width 102 height 26
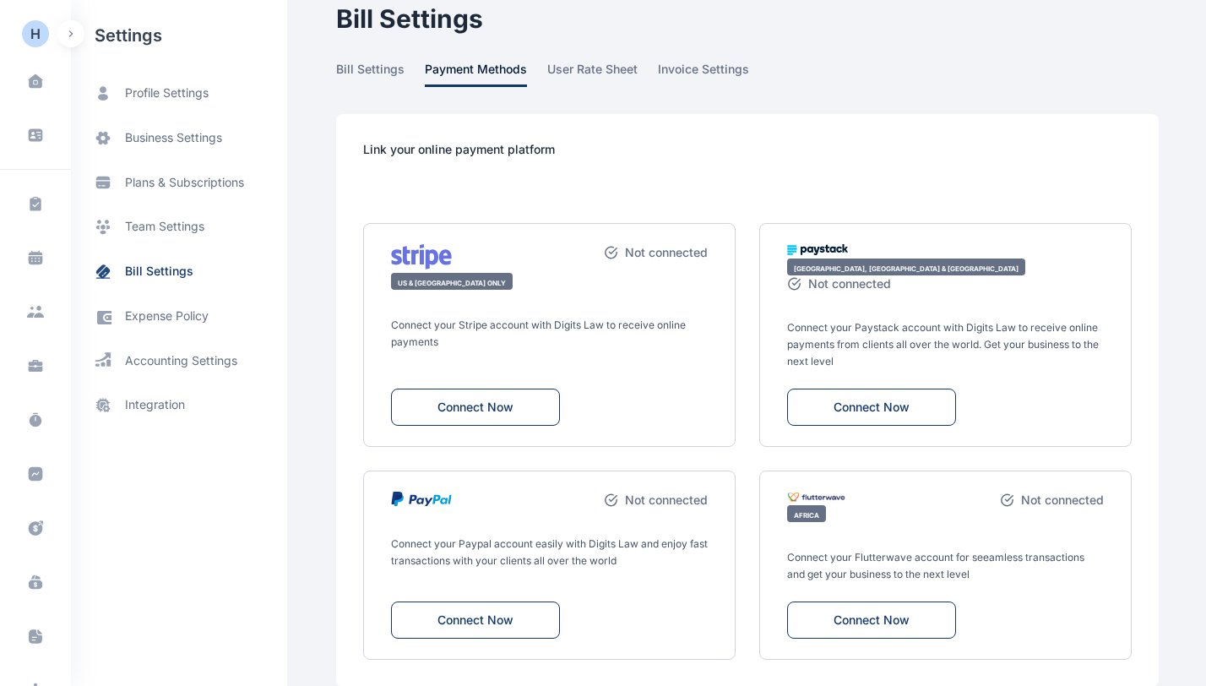
scroll to position [35, 0]
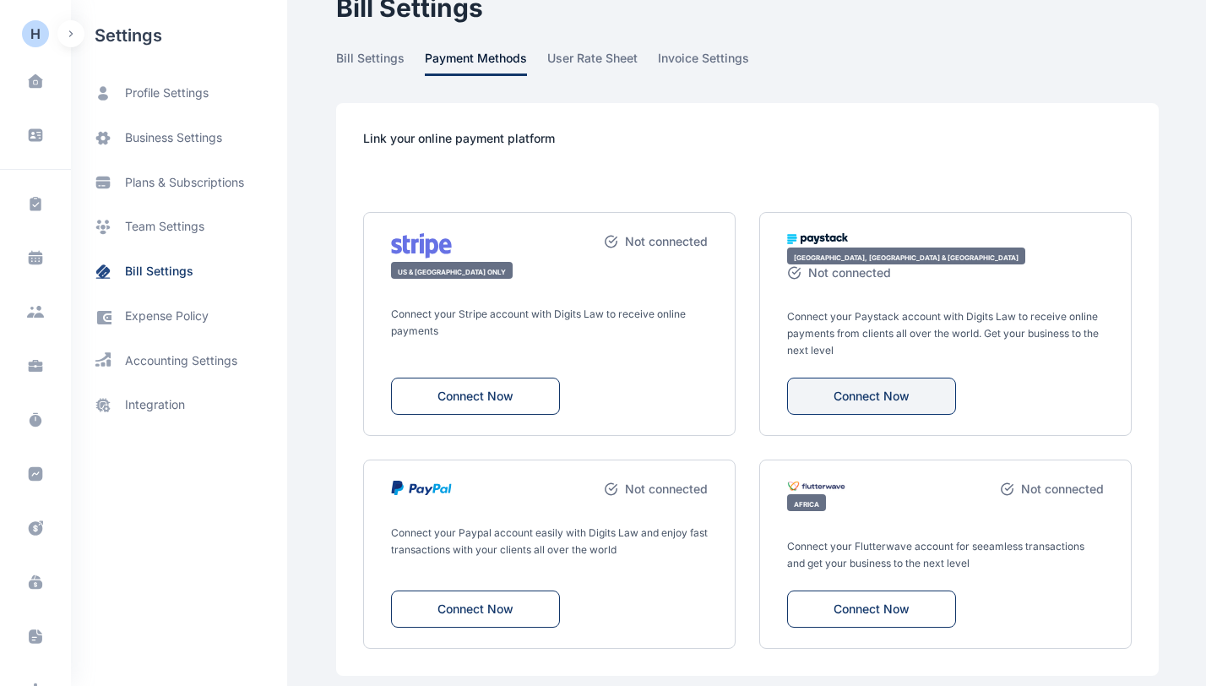
click at [889, 384] on button "Connect Now" at bounding box center [871, 395] width 169 height 37
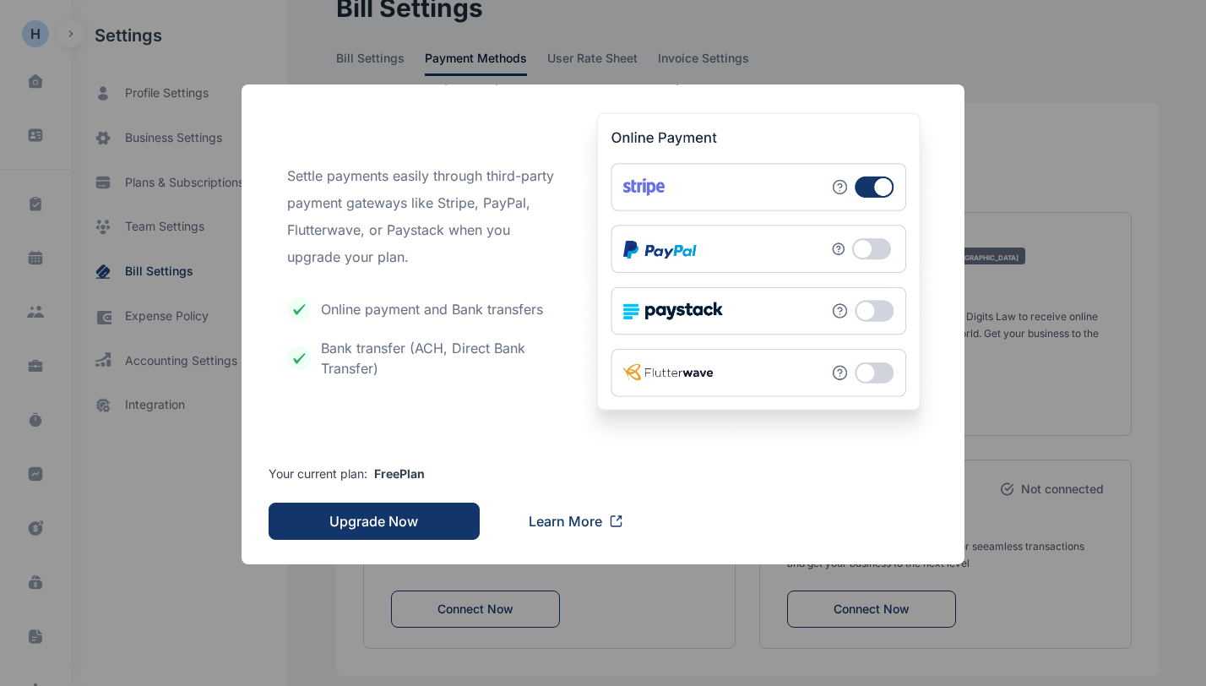
scroll to position [0, 0]
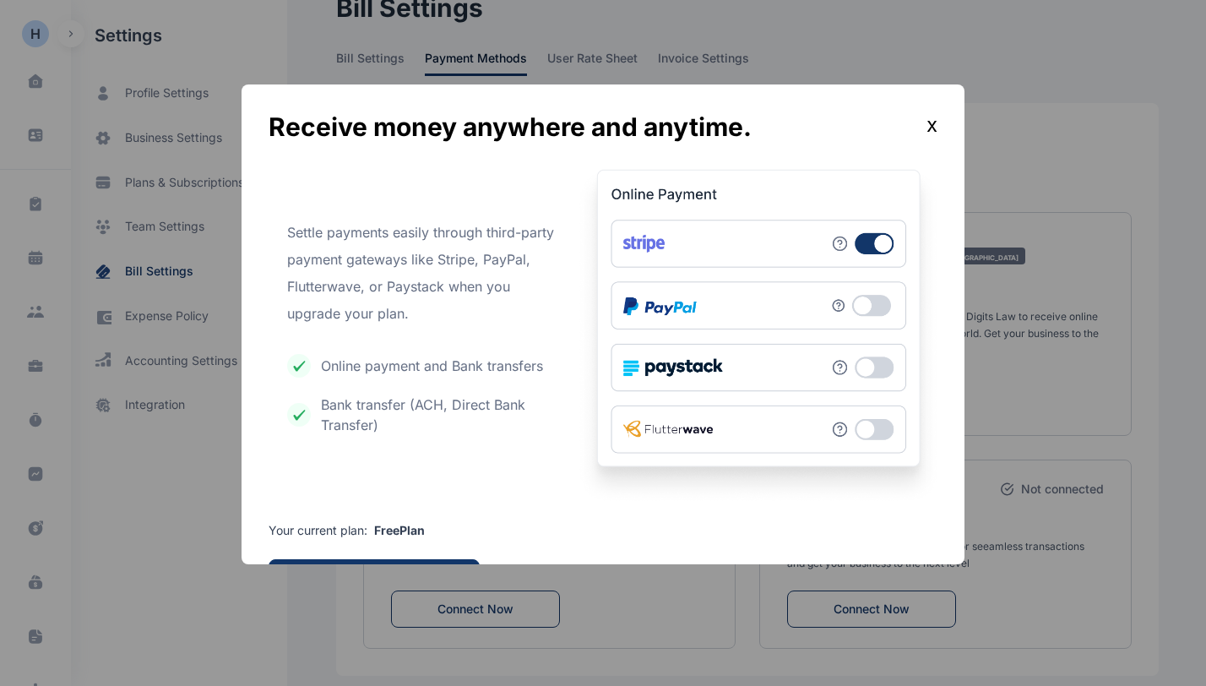
click at [933, 123] on div "x" at bounding box center [931, 126] width 11 height 30
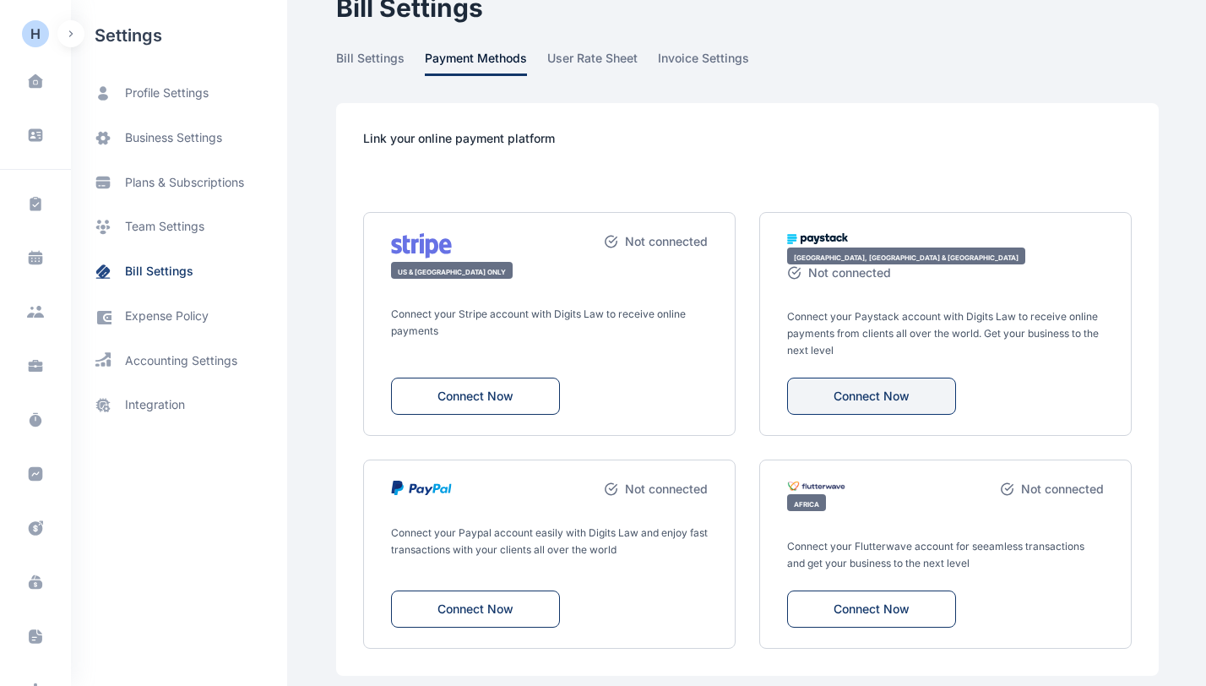
click at [881, 378] on button "Connect Now" at bounding box center [871, 395] width 169 height 37
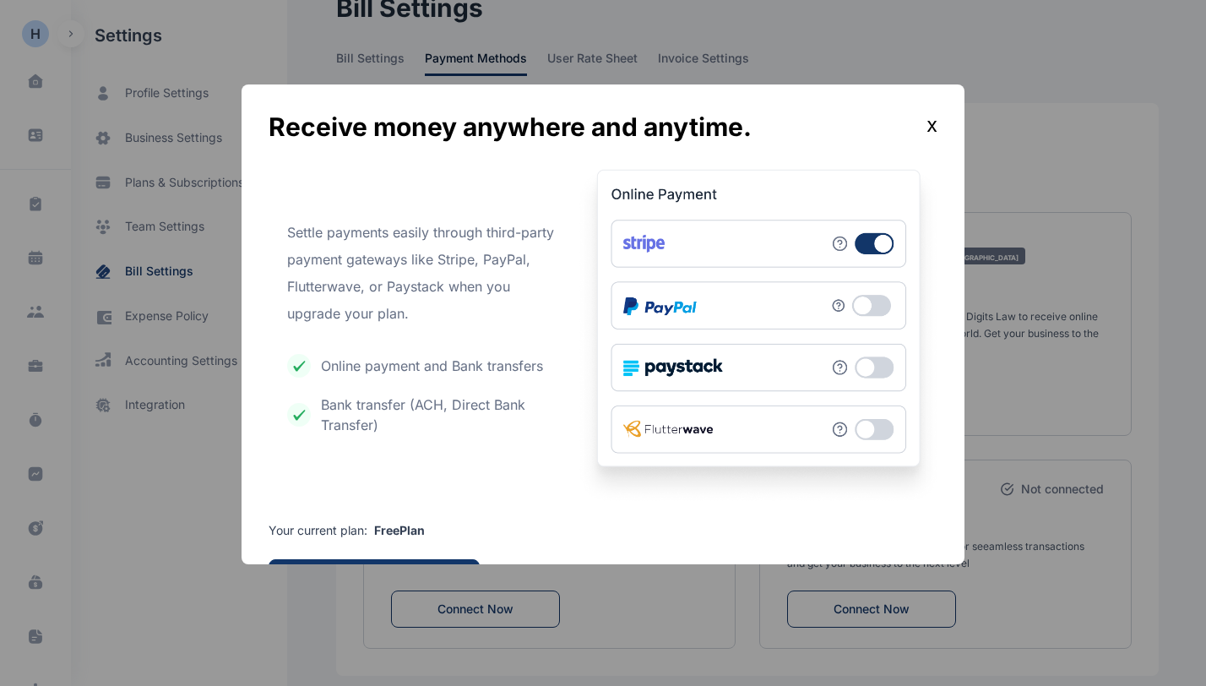
scroll to position [73, 0]
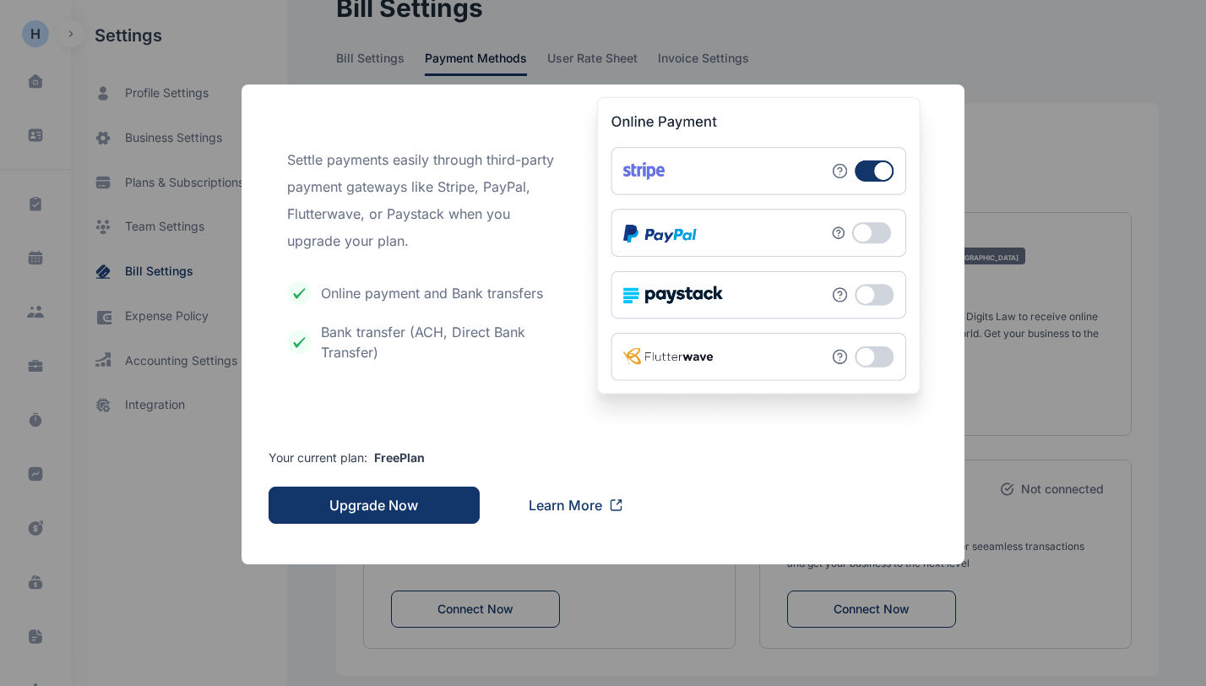
click at [956, 163] on div "Receive money anywhere and anytime. x Settle payments easily through third-part…" at bounding box center [603, 324] width 724 height 480
click at [422, 498] on button "Upgrade Now" at bounding box center [374, 504] width 211 height 37
